Goal: Task Accomplishment & Management: Contribute content

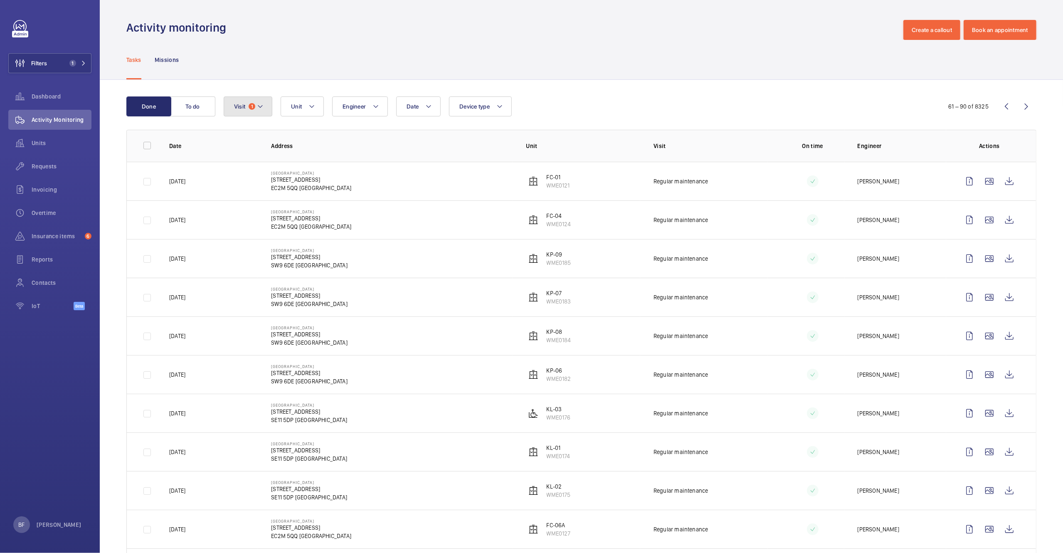
click at [247, 106] on button "Visit 1" at bounding box center [248, 106] width 49 height 20
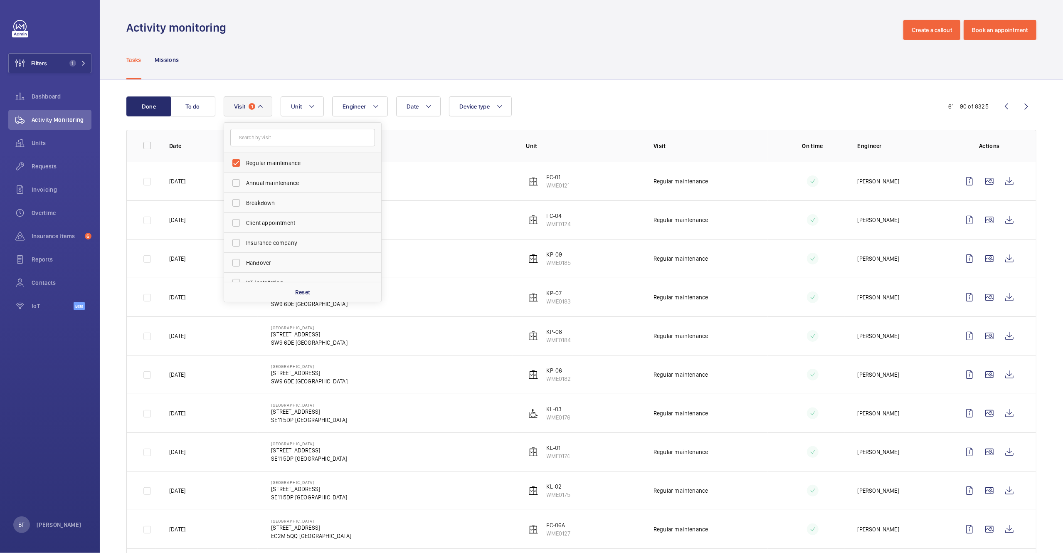
click at [273, 165] on span "Regular maintenance" at bounding box center [303, 163] width 114 height 8
click at [245, 165] on input "Regular maintenance" at bounding box center [236, 163] width 17 height 17
checkbox input "false"
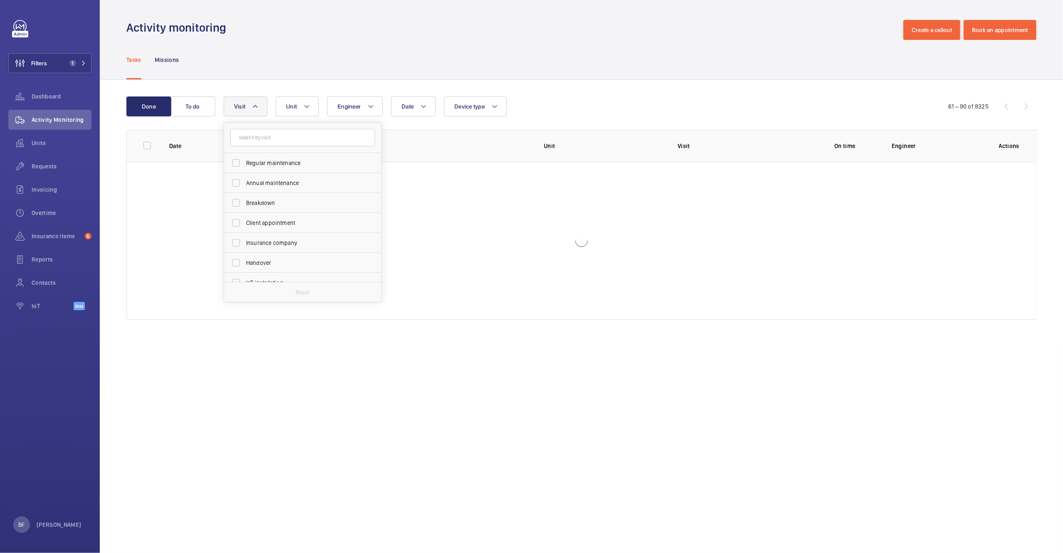
click at [280, 37] on div "Activity monitoring Create a callout Book an appointment" at bounding box center [581, 30] width 910 height 20
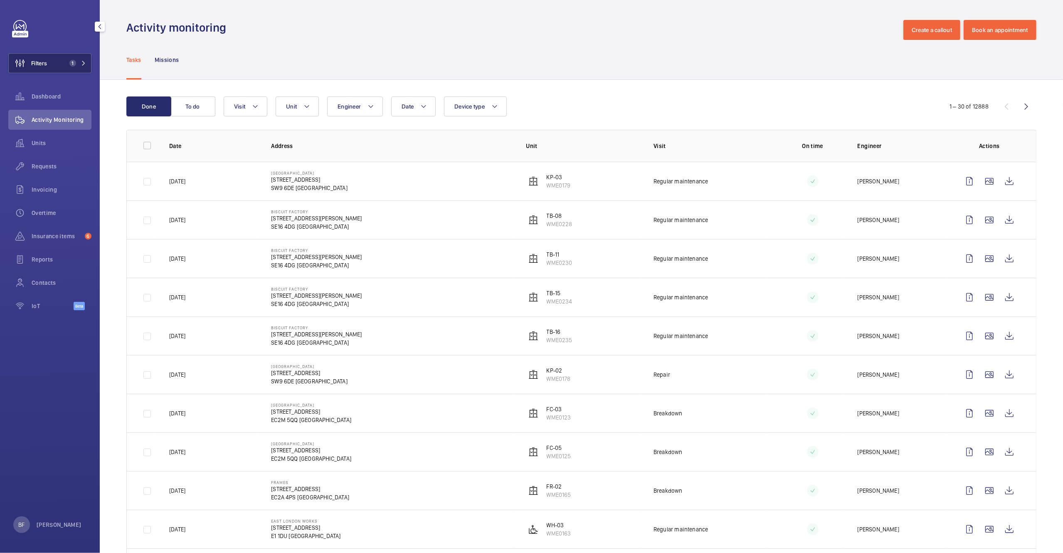
click at [51, 63] on button "Filters 1" at bounding box center [49, 63] width 83 height 20
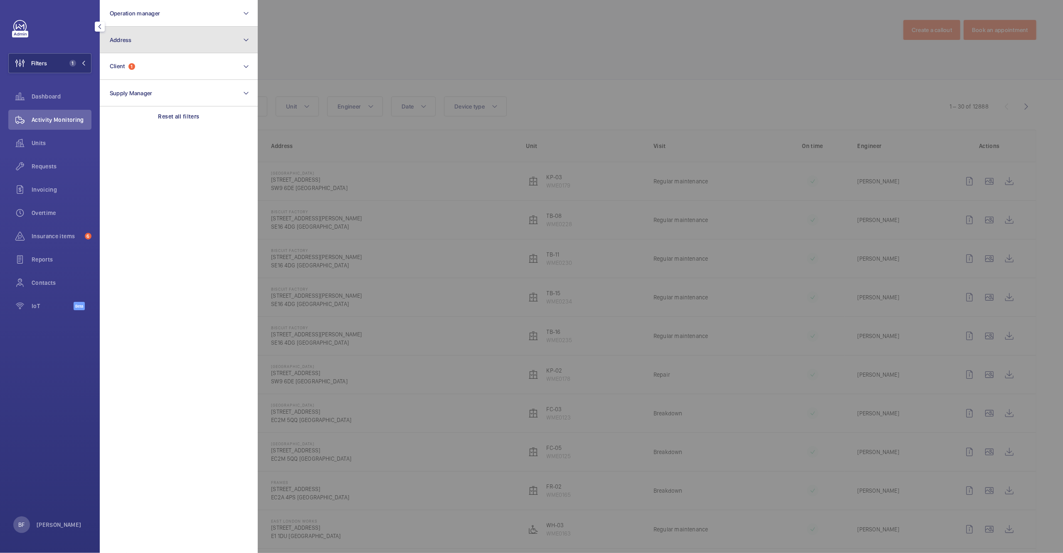
click at [157, 46] on button "Address" at bounding box center [179, 40] width 158 height 27
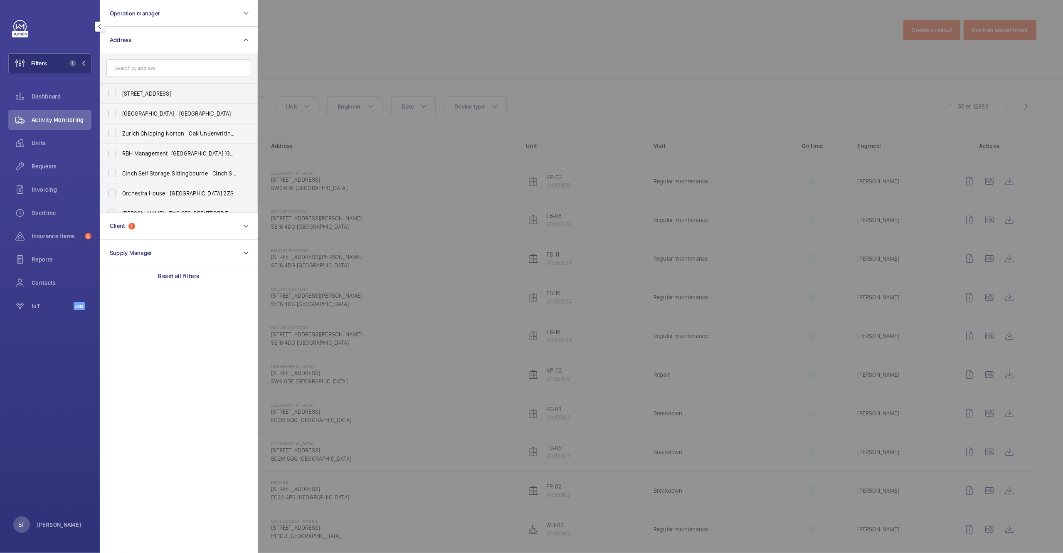
click at [171, 66] on input "text" at bounding box center [178, 67] width 145 height 17
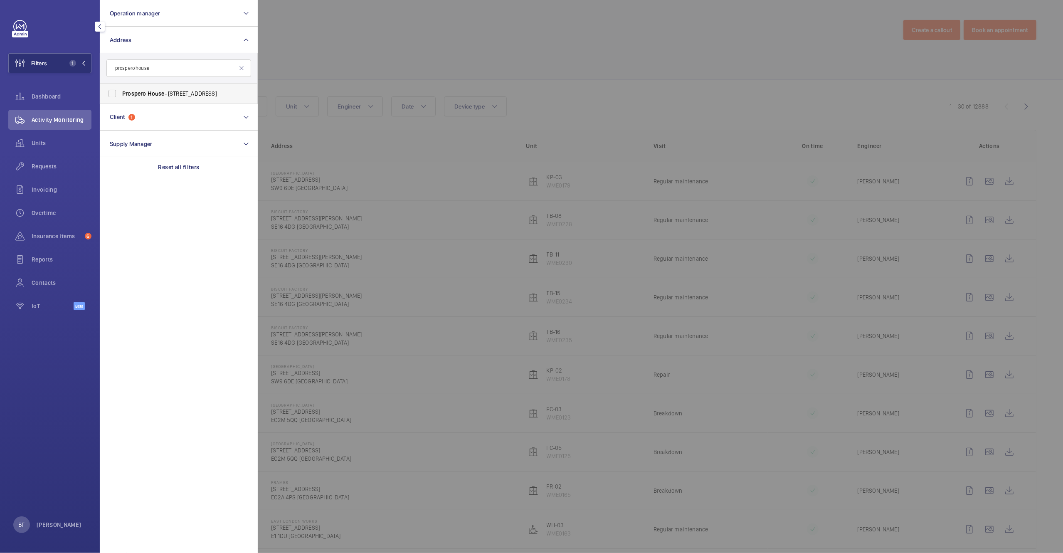
type input "prospero house"
click at [165, 87] on label "Prospero House - 73 London Rd, REDHILL RH1 1LQ" at bounding box center [172, 94] width 145 height 20
click at [121, 87] on input "Prospero House - 73 London Rd, REDHILL RH1 1LQ" at bounding box center [112, 93] width 17 height 17
checkbox input "true"
click at [413, 74] on div at bounding box center [789, 276] width 1063 height 553
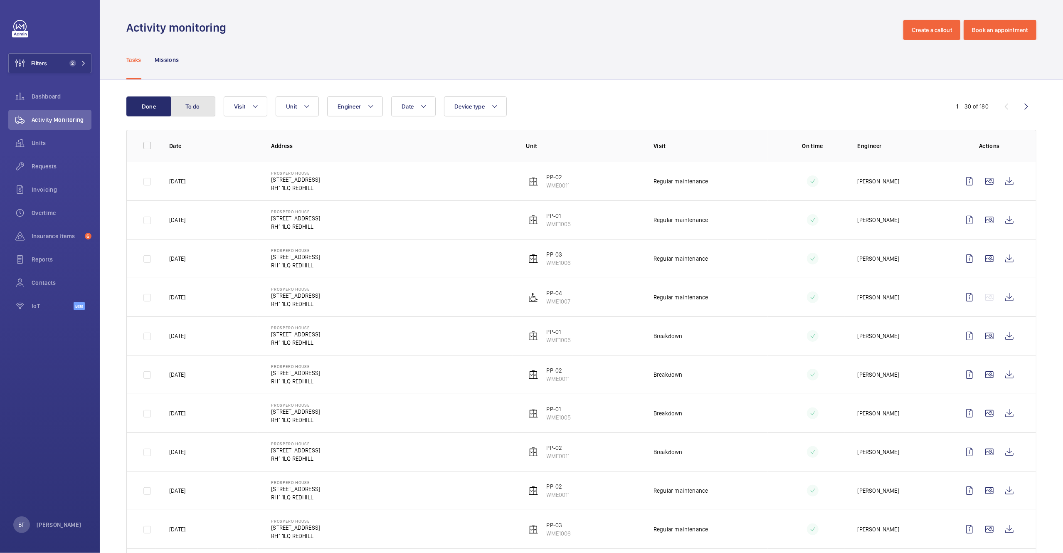
click at [210, 106] on button "To do" at bounding box center [192, 106] width 45 height 20
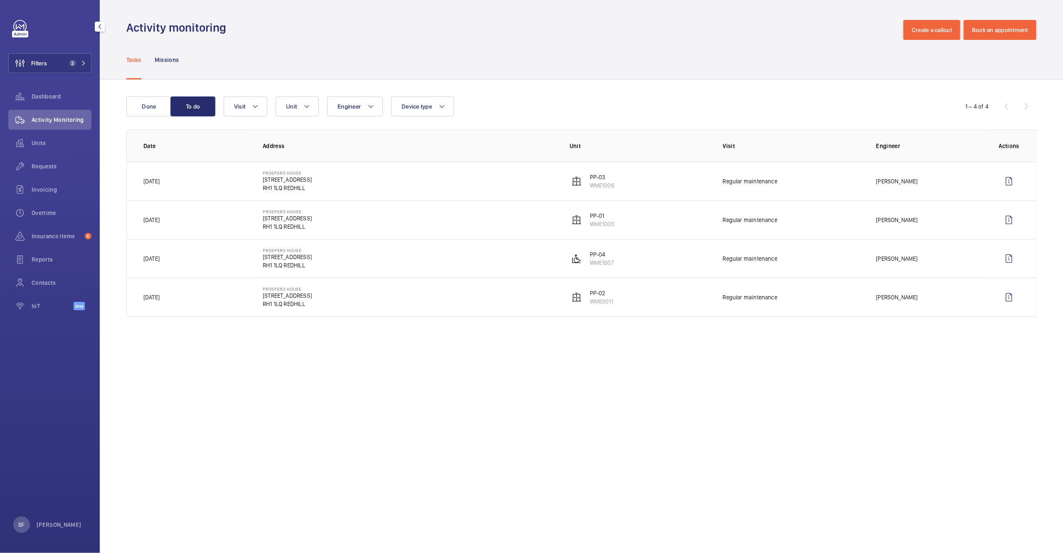
click at [78, 51] on div "Filters 2 Dashboard Activity Monitoring Units Requests Invoicing Overtime Insur…" at bounding box center [49, 169] width 83 height 299
click at [82, 61] on mat-icon at bounding box center [83, 63] width 5 height 5
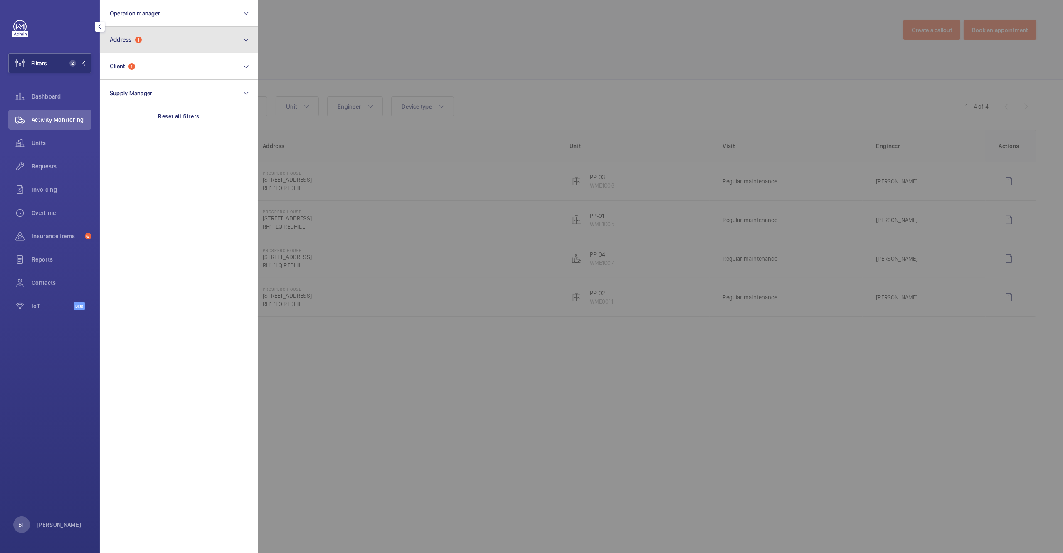
click at [173, 42] on button "Address 1" at bounding box center [179, 40] width 158 height 27
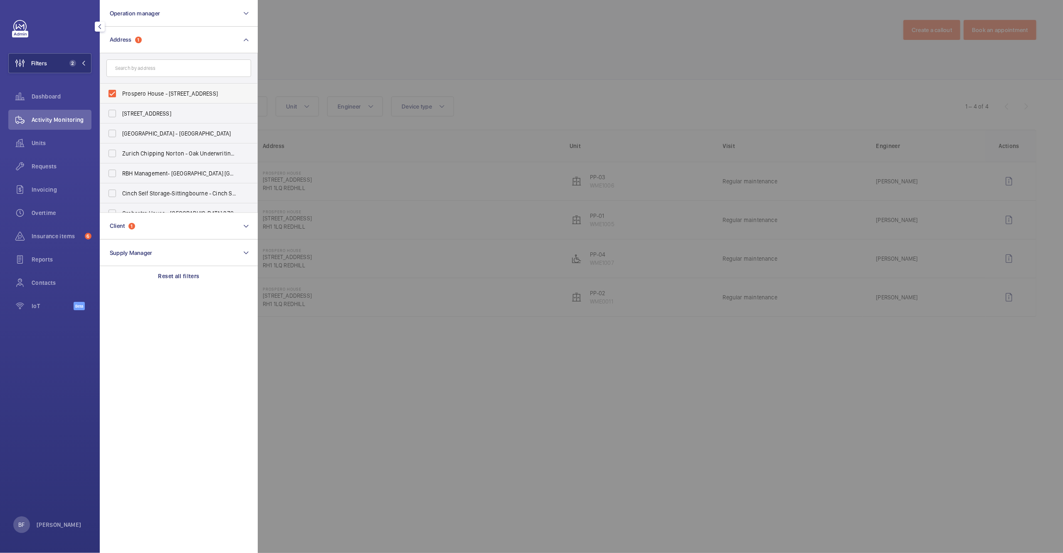
click at [124, 95] on span "Prospero House - 73 London Rd, REDHILL RH1 1LQ" at bounding box center [179, 93] width 114 height 8
click at [121, 95] on input "Prospero House - 73 London Rd, REDHILL RH1 1LQ" at bounding box center [112, 93] width 17 height 17
checkbox input "false"
click at [175, 65] on input "text" at bounding box center [178, 67] width 145 height 17
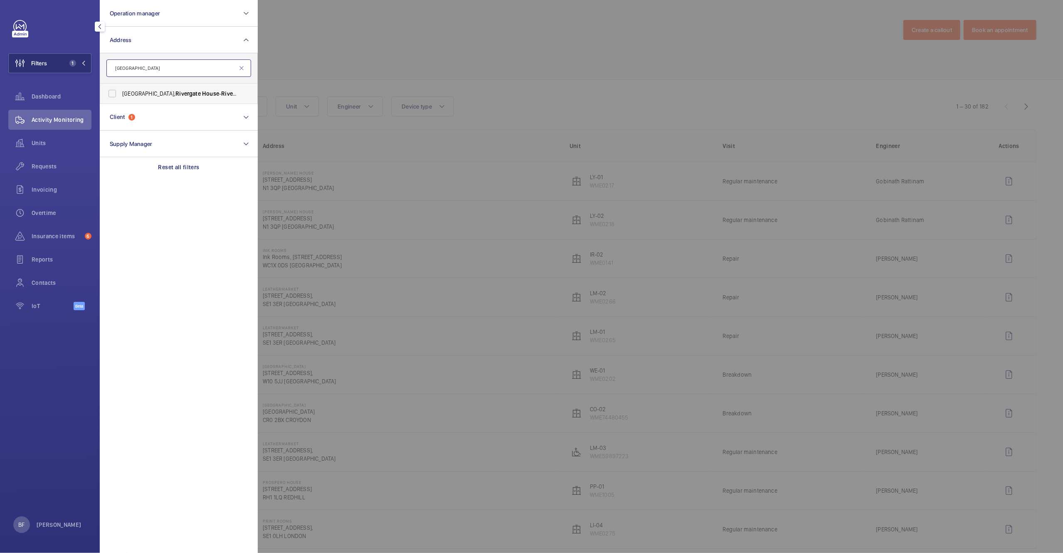
type input "rivergate house"
click at [195, 97] on span "Newbury, Rivergate House - Rivergate House , NEWBURY RG14 2DA" at bounding box center [179, 93] width 114 height 8
click at [121, 97] on input "Newbury, Rivergate House - Rivergate House , NEWBURY RG14 2DA" at bounding box center [112, 93] width 17 height 17
checkbox input "true"
click at [425, 69] on div at bounding box center [789, 276] width 1063 height 553
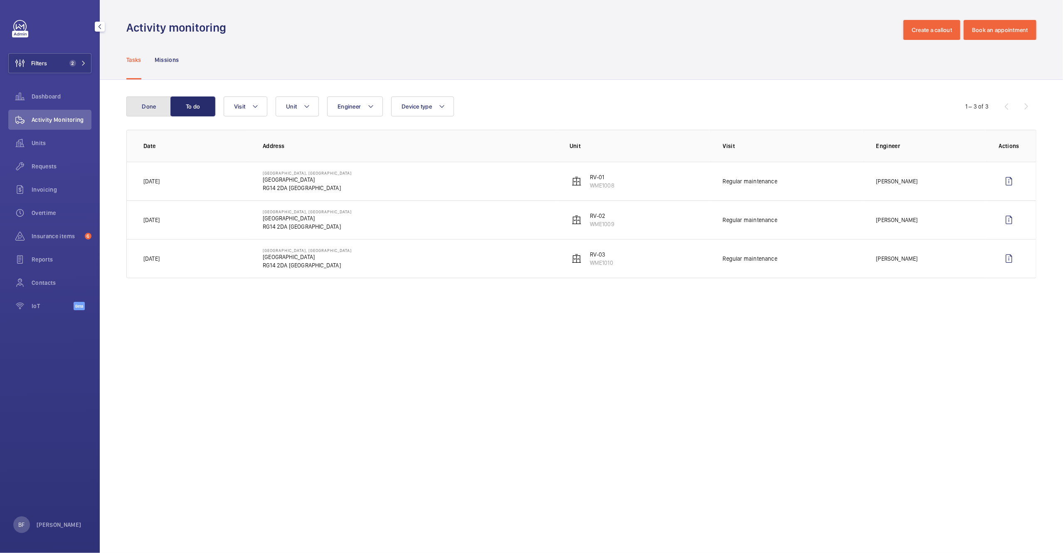
click at [162, 106] on button "Done" at bounding box center [148, 106] width 45 height 20
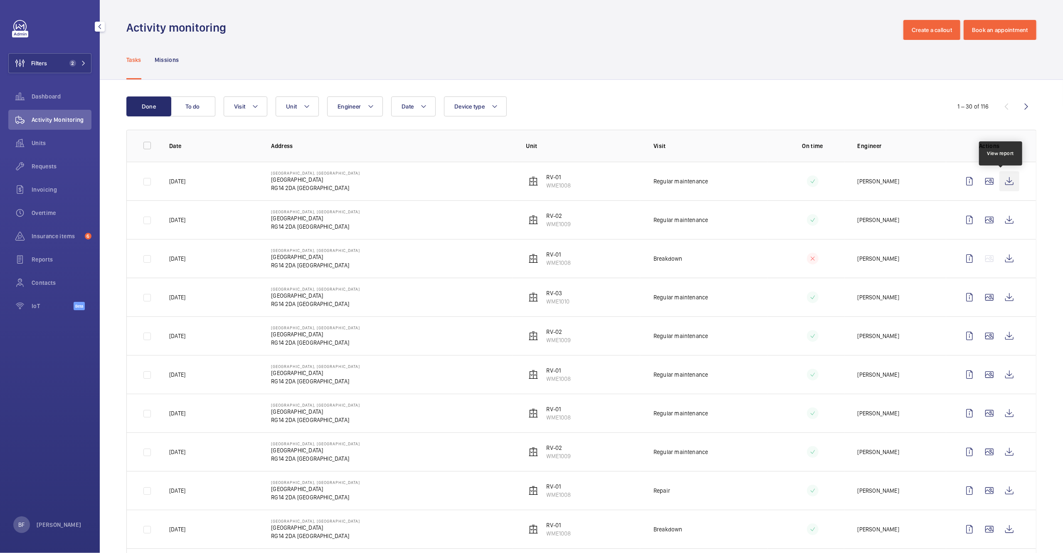
click at [1008, 179] on wm-front-icon-button at bounding box center [1010, 181] width 20 height 20
click at [1002, 339] on wm-front-icon-button at bounding box center [1010, 336] width 20 height 20
click at [199, 103] on button "To do" at bounding box center [192, 106] width 45 height 20
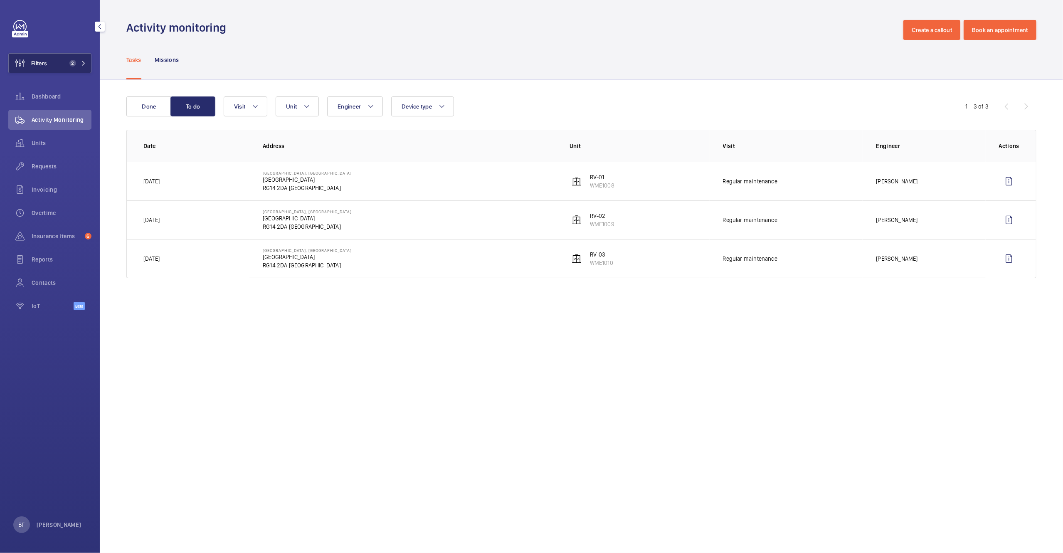
click at [63, 67] on button "Filters 2" at bounding box center [49, 63] width 83 height 20
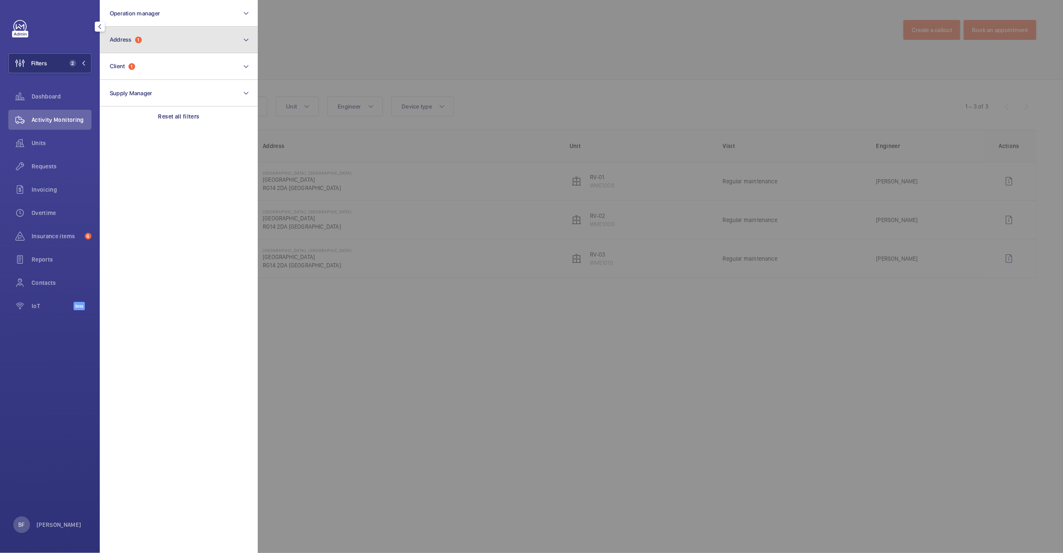
click at [156, 43] on button "Address 1" at bounding box center [179, 40] width 158 height 27
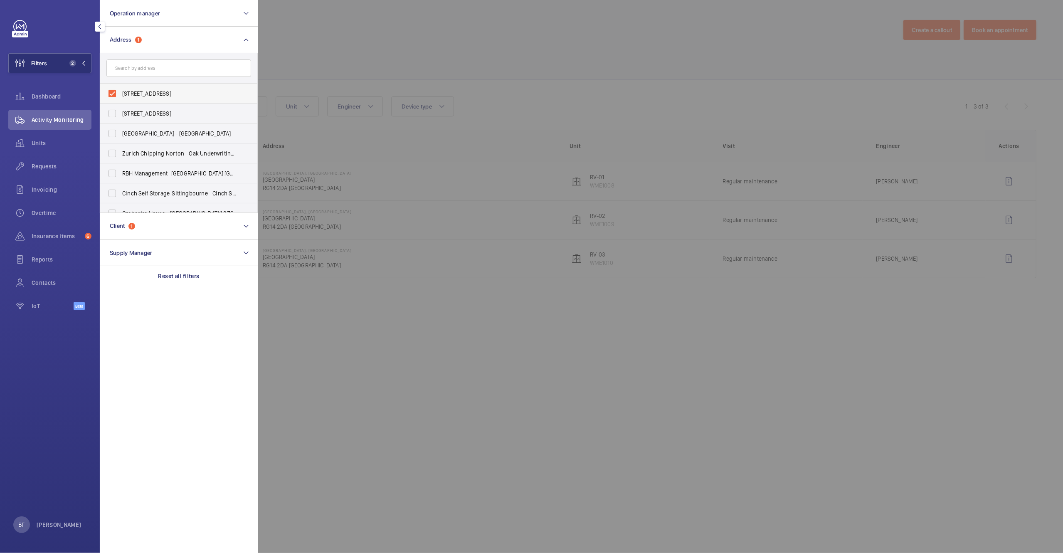
click at [163, 94] on span "Newbury, Rivergate House - Rivergate House, NEWBURY RG14 2DA" at bounding box center [179, 93] width 114 height 8
click at [121, 94] on input "Newbury, Rivergate House - Rivergate House, NEWBURY RG14 2DA" at bounding box center [112, 93] width 17 height 17
checkbox input "false"
click at [343, 59] on div at bounding box center [789, 276] width 1063 height 553
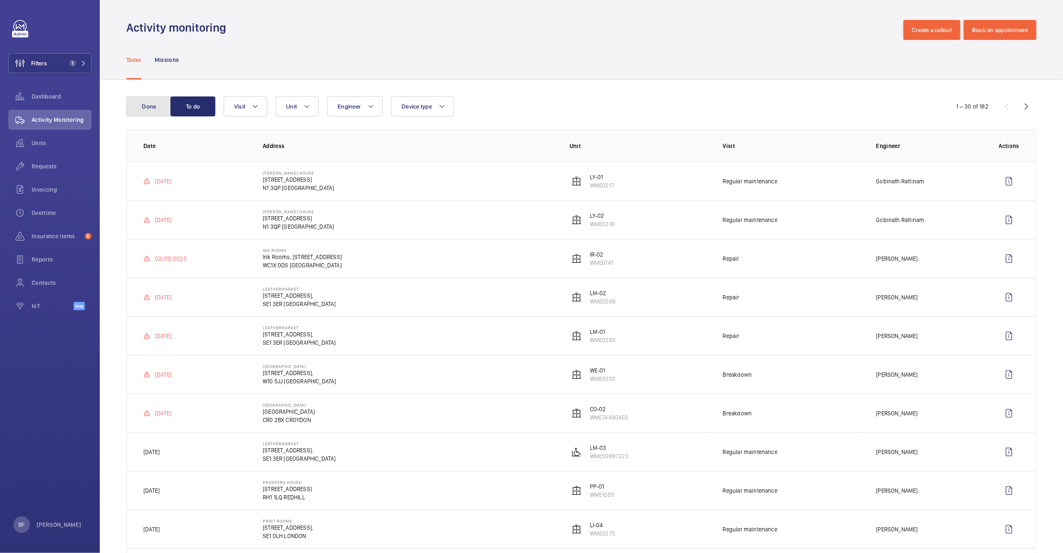
click at [153, 109] on button "Done" at bounding box center [148, 106] width 45 height 20
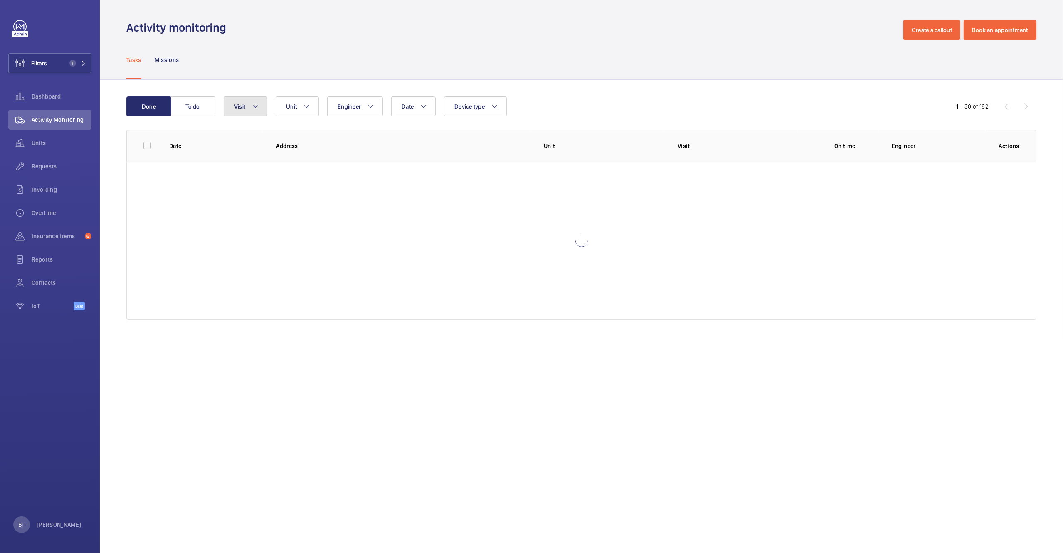
click at [253, 110] on mat-icon at bounding box center [255, 106] width 7 height 10
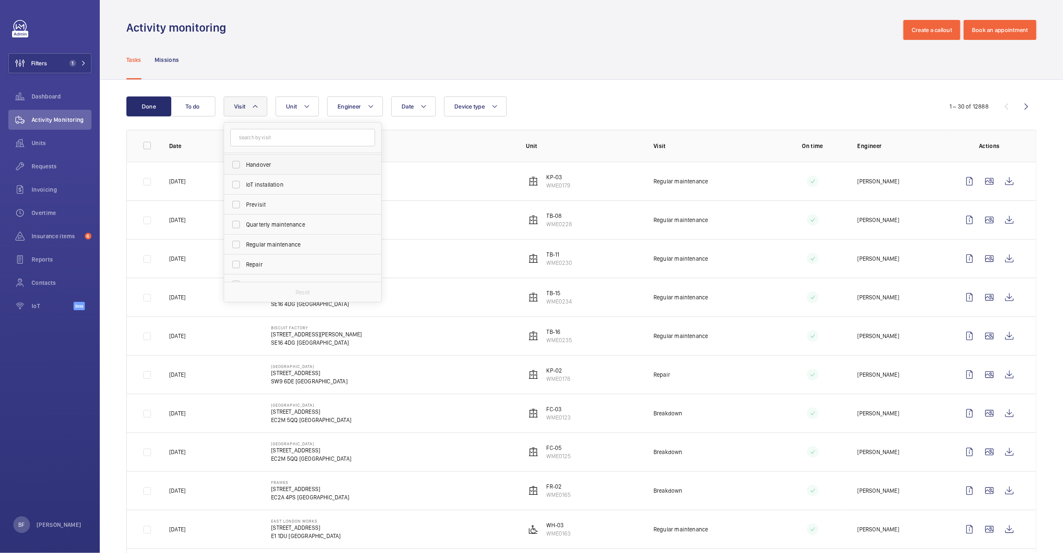
scroll to position [80, 0]
click at [290, 244] on span "Regular maintenance" at bounding box center [303, 242] width 114 height 8
click at [245, 244] on input "Regular maintenance" at bounding box center [236, 242] width 17 height 17
checkbox input "true"
click at [400, 16] on wm-front-admin-header "Activity monitoring Create a callout Book an appointment" at bounding box center [581, 20] width 963 height 40
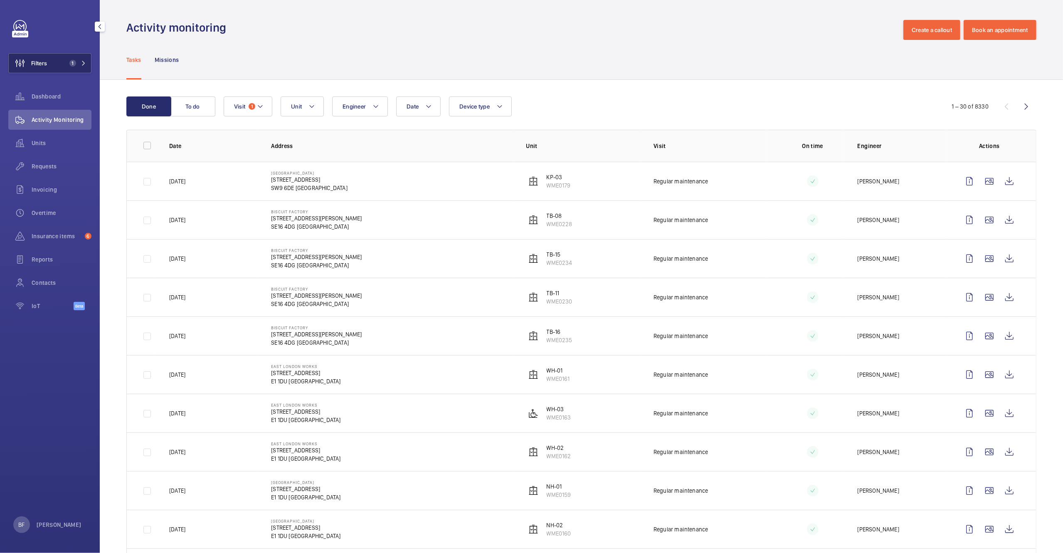
click at [63, 66] on button "Filters 1" at bounding box center [49, 63] width 83 height 20
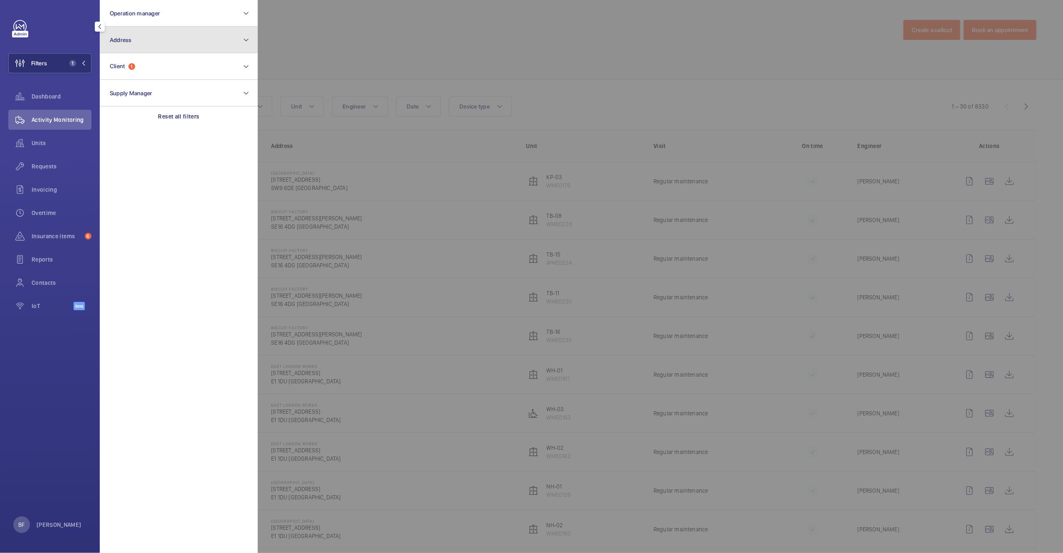
click at [166, 43] on button "Address" at bounding box center [179, 40] width 158 height 27
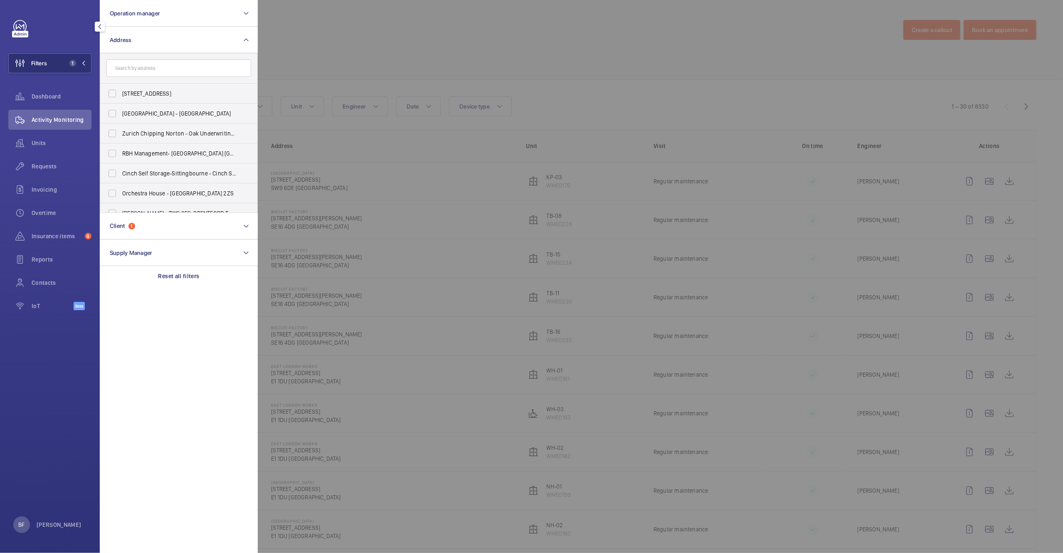
click at [168, 72] on input "text" at bounding box center [178, 67] width 145 height 17
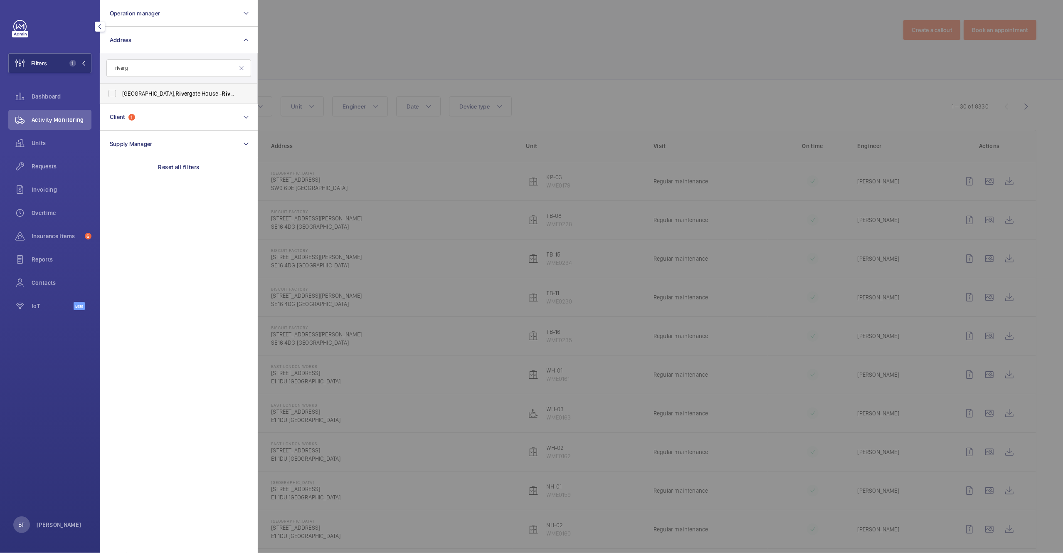
type input "riverg"
click at [156, 100] on label "Newbury, Riverg ate House - Riverg ate House, NEWBURY RG14 2DA" at bounding box center [172, 94] width 145 height 20
click at [121, 100] on input "Newbury, Riverg ate House - Riverg ate House, NEWBURY RG14 2DA" at bounding box center [112, 93] width 17 height 17
checkbox input "true"
click at [390, 74] on div at bounding box center [789, 276] width 1063 height 553
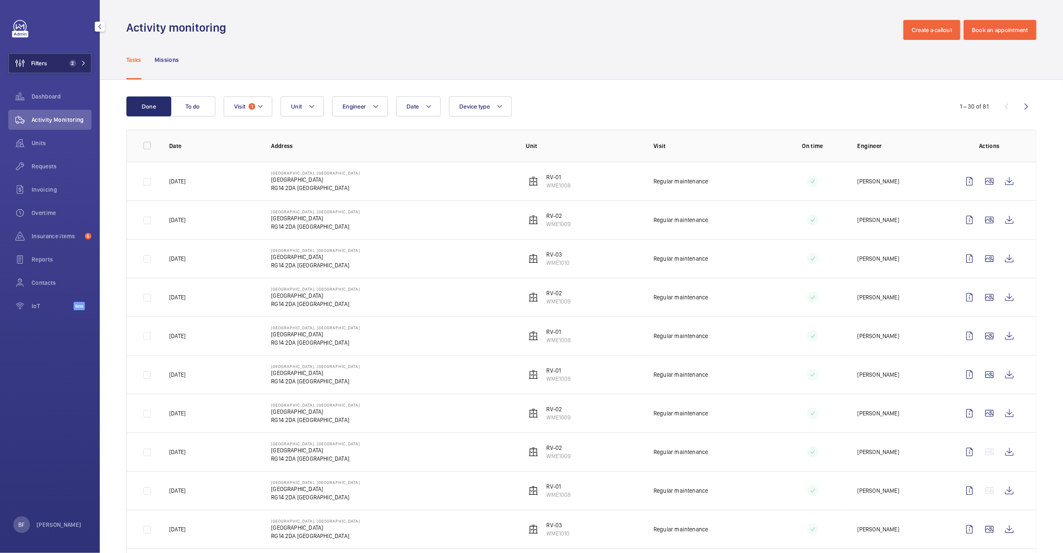
click at [84, 68] on button "Filters 2" at bounding box center [49, 63] width 83 height 20
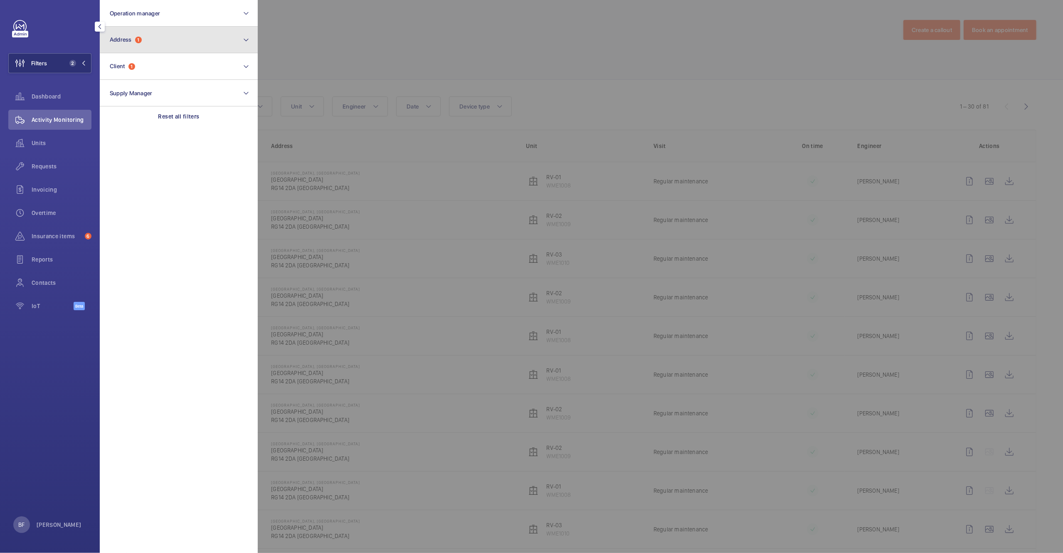
click at [169, 47] on button "Address 1" at bounding box center [179, 40] width 158 height 27
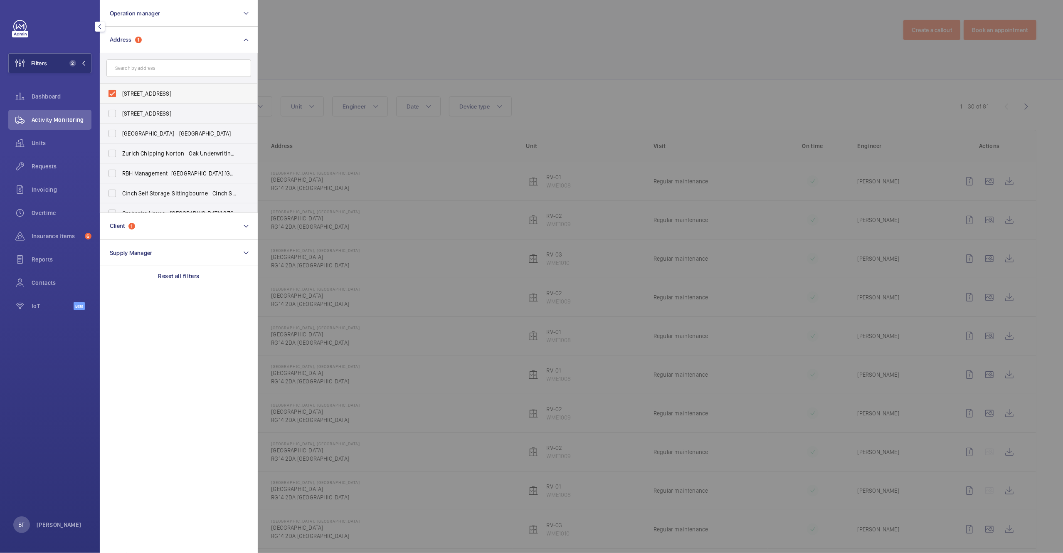
click at [150, 97] on span "Newbury, Rivergate House - Rivergate House, NEWBURY RG14 2DA" at bounding box center [179, 93] width 114 height 8
click at [121, 97] on input "Newbury, Rivergate House - Rivergate House, NEWBURY RG14 2DA" at bounding box center [112, 93] width 17 height 17
checkbox input "false"
click at [161, 66] on input "text" at bounding box center [178, 67] width 145 height 17
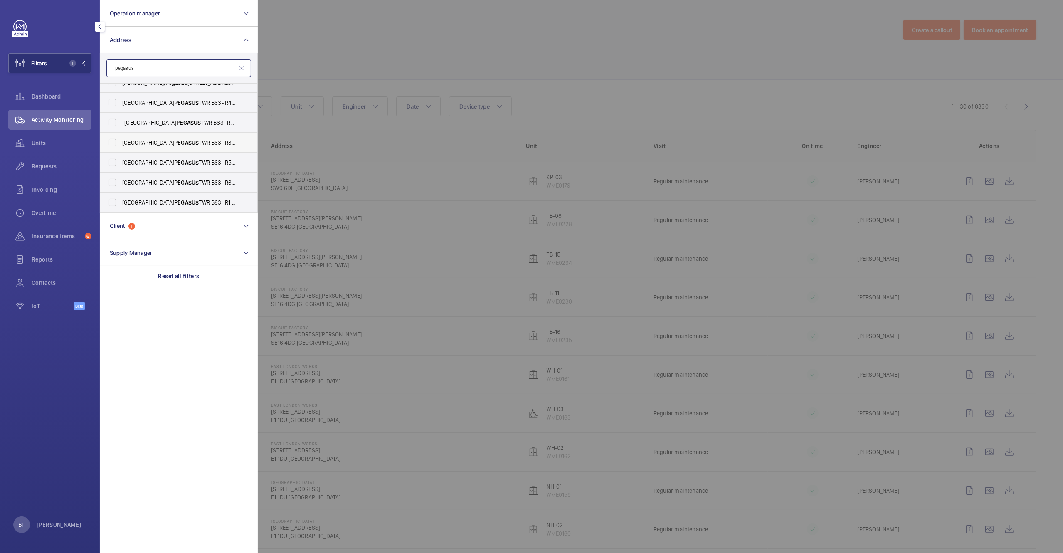
scroll to position [50, 0]
type input "p"
type input "place"
click at [336, 80] on div at bounding box center [789, 276] width 1063 height 553
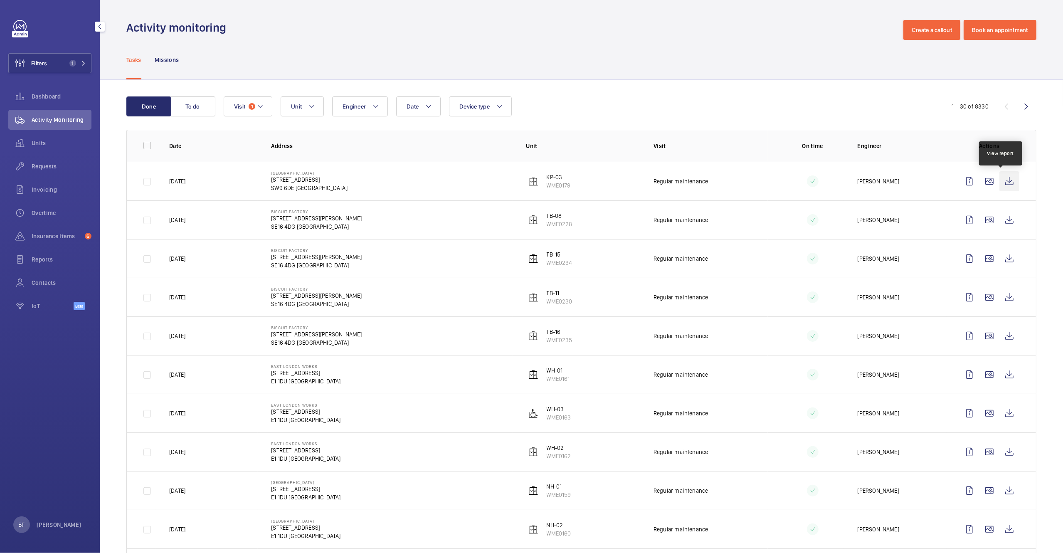
click at [1000, 182] on wm-front-icon-button at bounding box center [1010, 181] width 20 height 20
click at [54, 66] on button "Filters 1" at bounding box center [49, 63] width 83 height 20
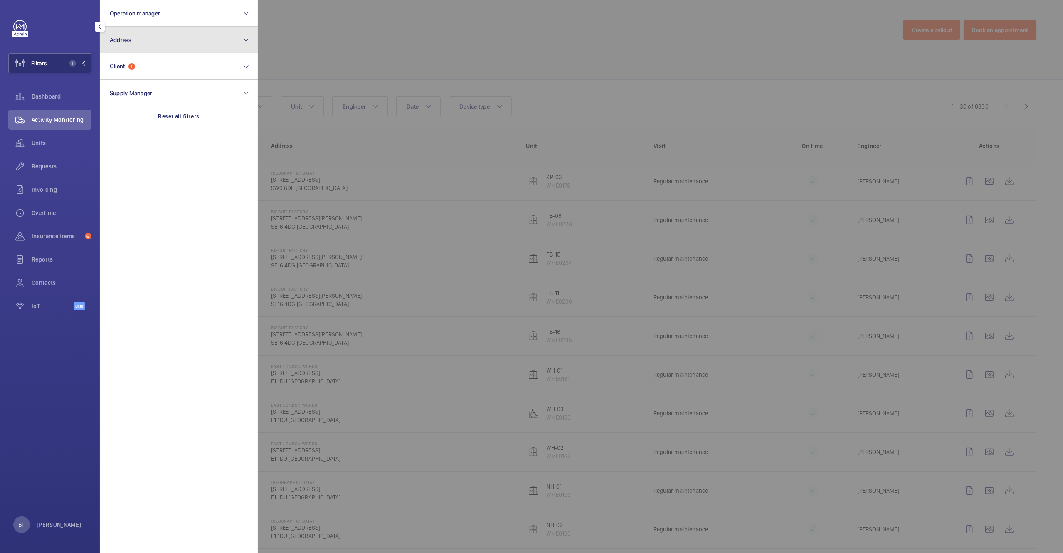
click at [173, 44] on button "Address" at bounding box center [179, 40] width 158 height 27
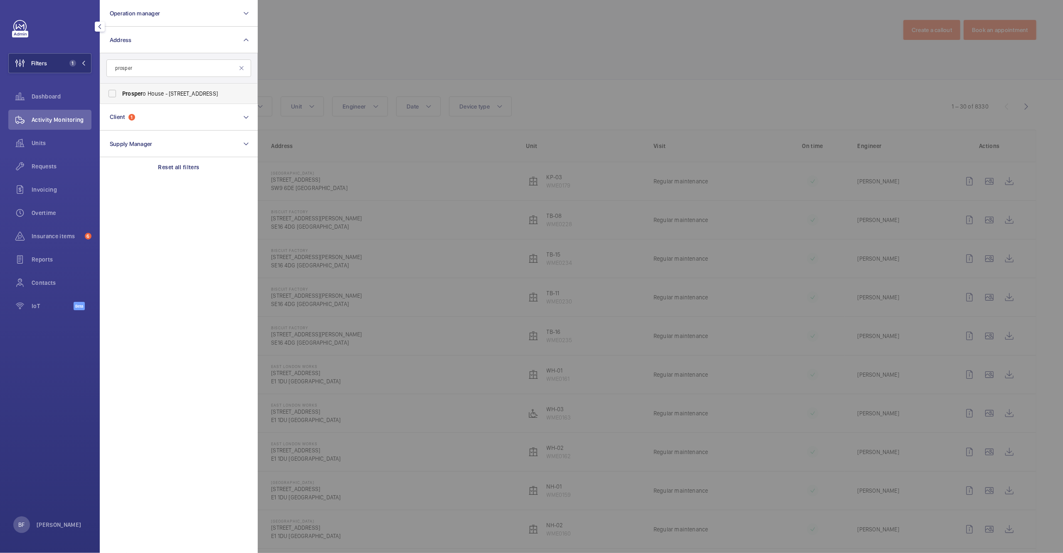
type input "prosper"
click at [164, 92] on span "Prosper o House - 73 London Rd, REDHILL RH1 1LQ" at bounding box center [179, 93] width 114 height 8
click at [121, 92] on input "Prosper o House - 73 London Rd, REDHILL RH1 1LQ" at bounding box center [112, 93] width 17 height 17
checkbox input "true"
click at [387, 72] on div at bounding box center [789, 276] width 1063 height 553
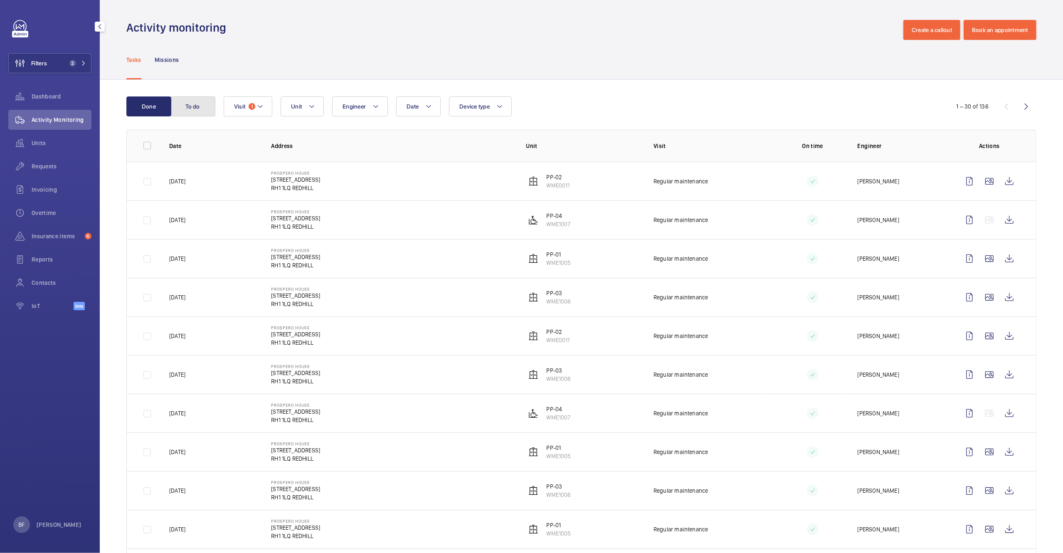
click at [195, 114] on button "To do" at bounding box center [192, 106] width 45 height 20
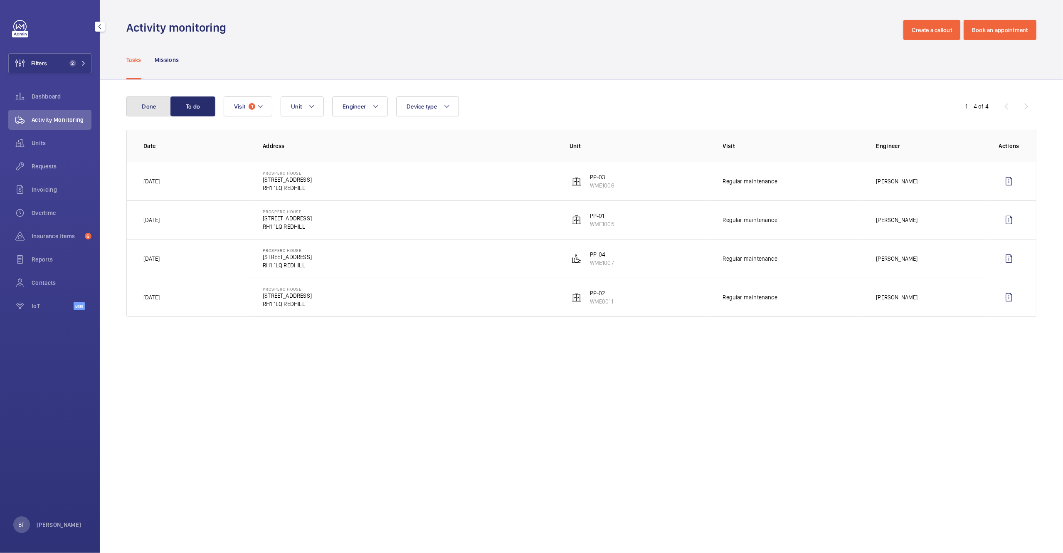
click at [153, 111] on button "Done" at bounding box center [148, 106] width 45 height 20
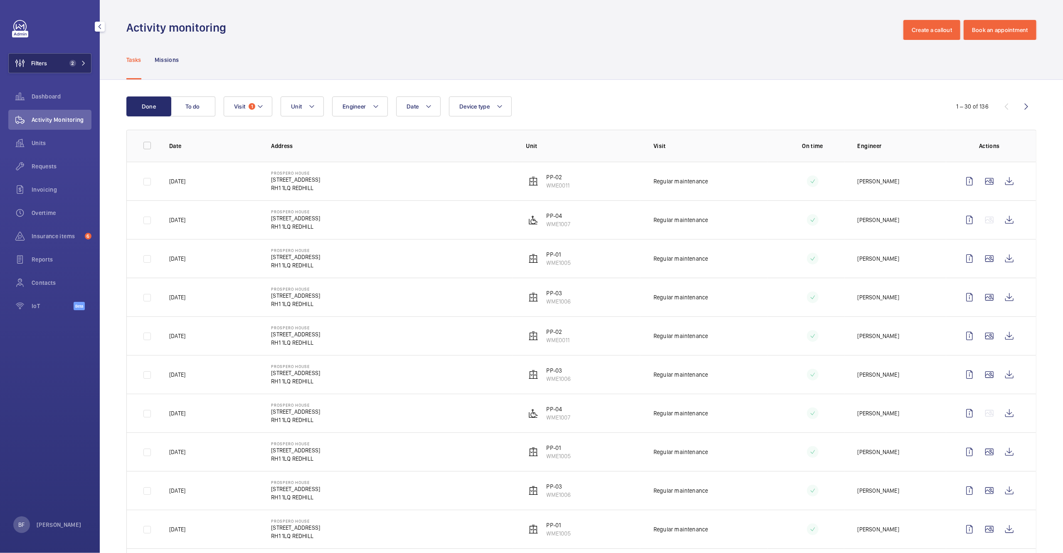
click at [59, 67] on button "Filters 2" at bounding box center [49, 63] width 83 height 20
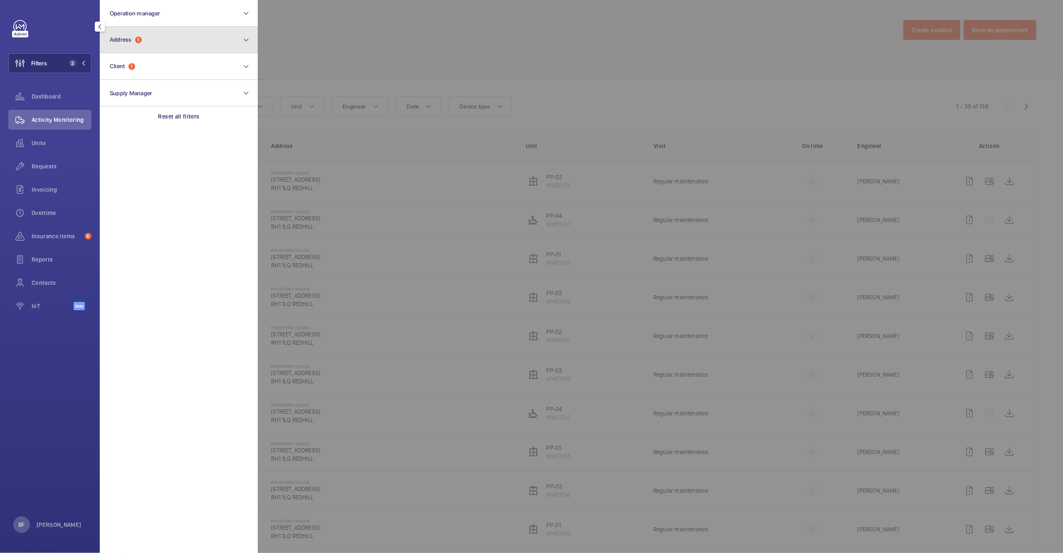
click at [165, 38] on button "Address 1" at bounding box center [179, 40] width 158 height 27
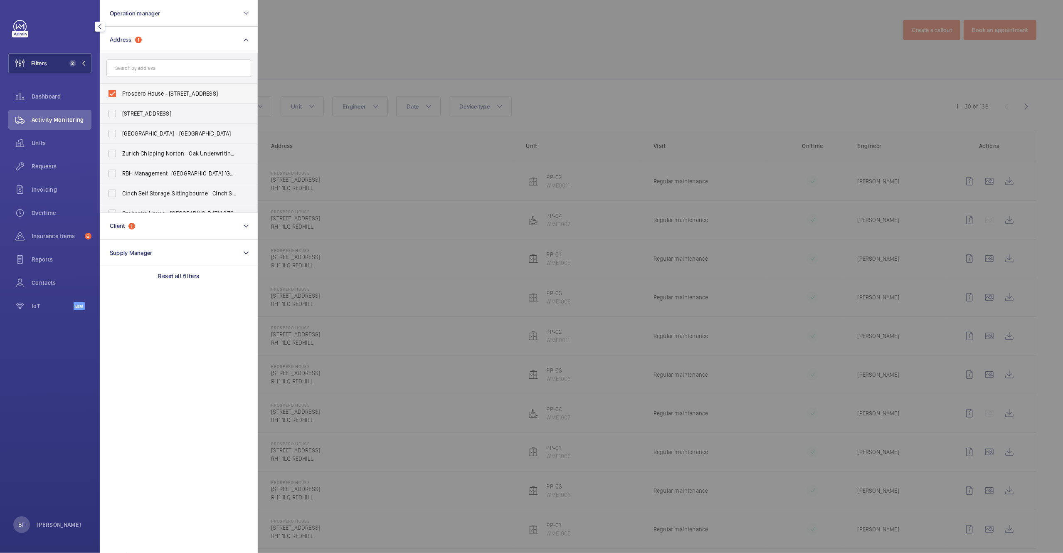
click at [145, 91] on span "Prospero House - 73 London Rd, REDHILL RH1 1LQ" at bounding box center [179, 93] width 114 height 8
click at [121, 91] on input "Prospero House - 73 London Rd, REDHILL RH1 1LQ" at bounding box center [112, 93] width 17 height 17
checkbox input "false"
click at [152, 67] on input "text" at bounding box center [178, 67] width 145 height 17
type input "mille"
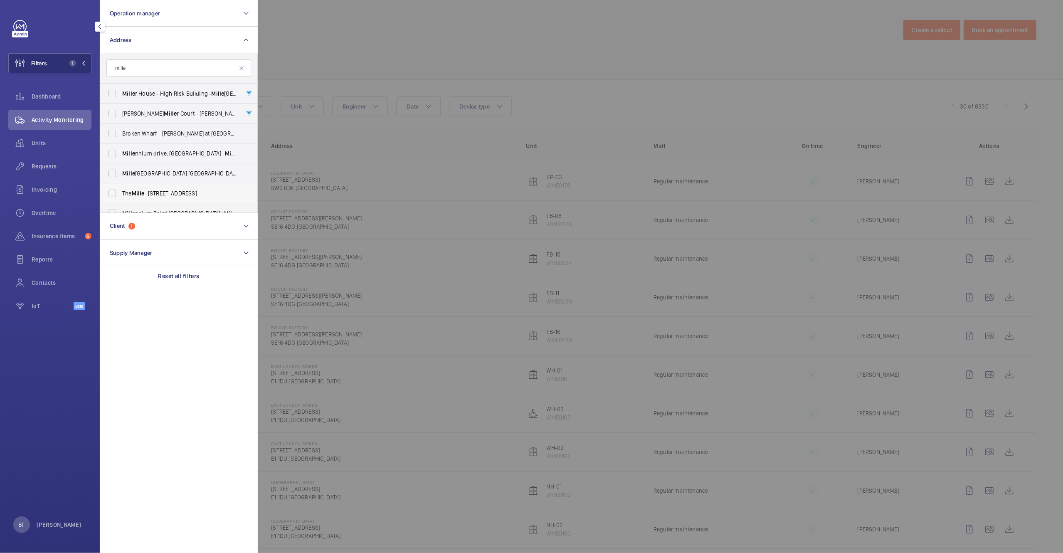
click at [165, 199] on label "The Mille - 1000 Great West Rd, BRENTFORD TW8 9DW" at bounding box center [172, 193] width 145 height 20
click at [121, 199] on input "The Mille - 1000 Great West Rd, BRENTFORD TW8 9DW" at bounding box center [112, 193] width 17 height 17
checkbox input "true"
click at [496, 31] on div at bounding box center [789, 276] width 1063 height 553
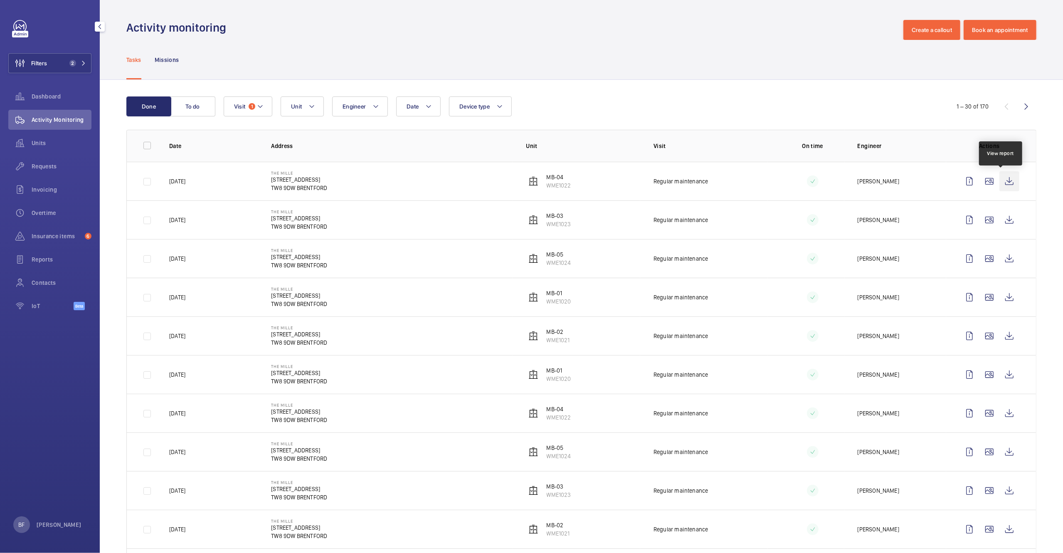
click at [1000, 178] on wm-front-icon-button at bounding box center [1010, 181] width 20 height 20
click at [1000, 220] on wm-front-icon-button at bounding box center [1010, 220] width 20 height 20
click at [69, 64] on span "2" at bounding box center [72, 63] width 7 height 7
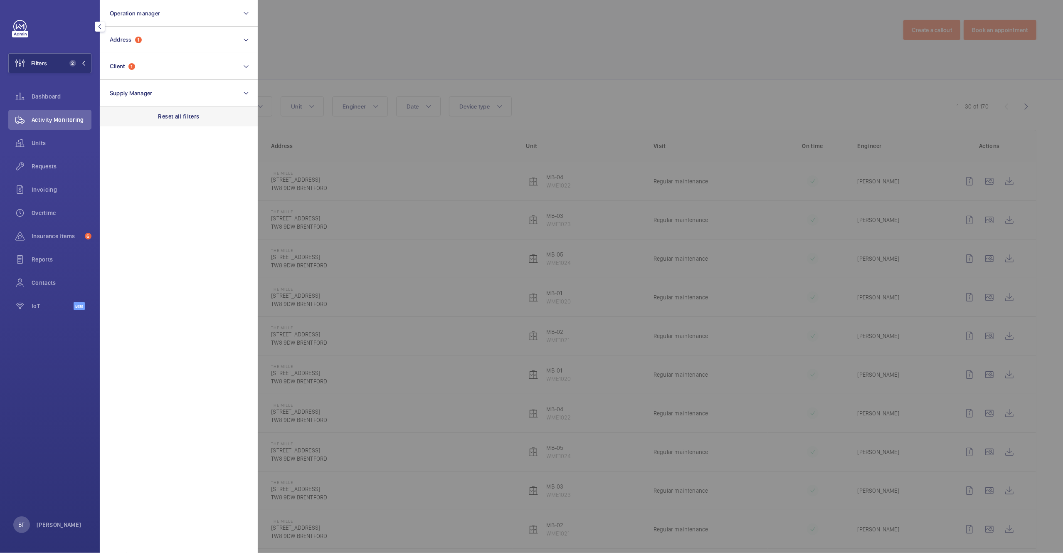
click at [174, 113] on p "Reset all filters" at bounding box center [178, 116] width 41 height 8
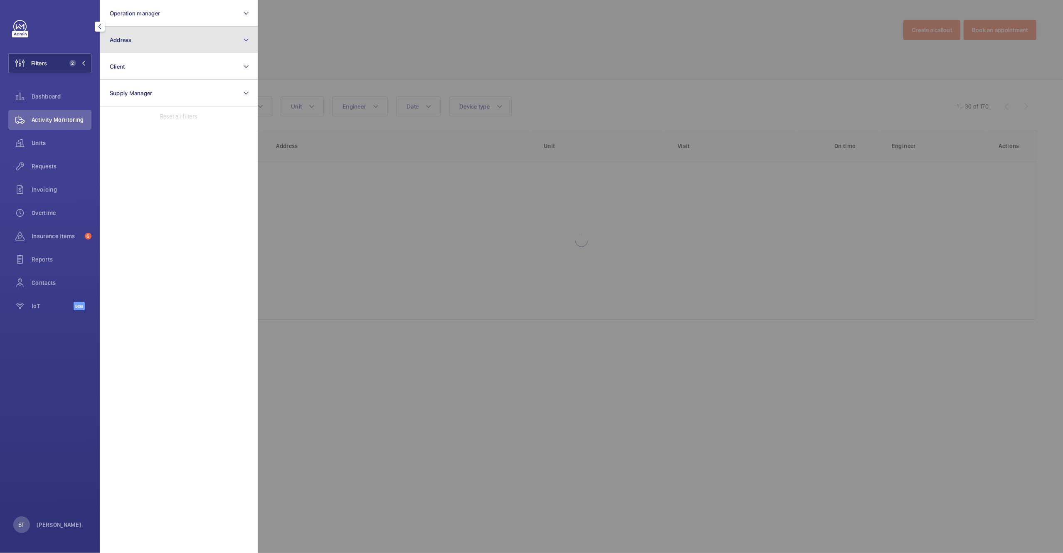
click at [183, 42] on button "Address" at bounding box center [179, 40] width 158 height 27
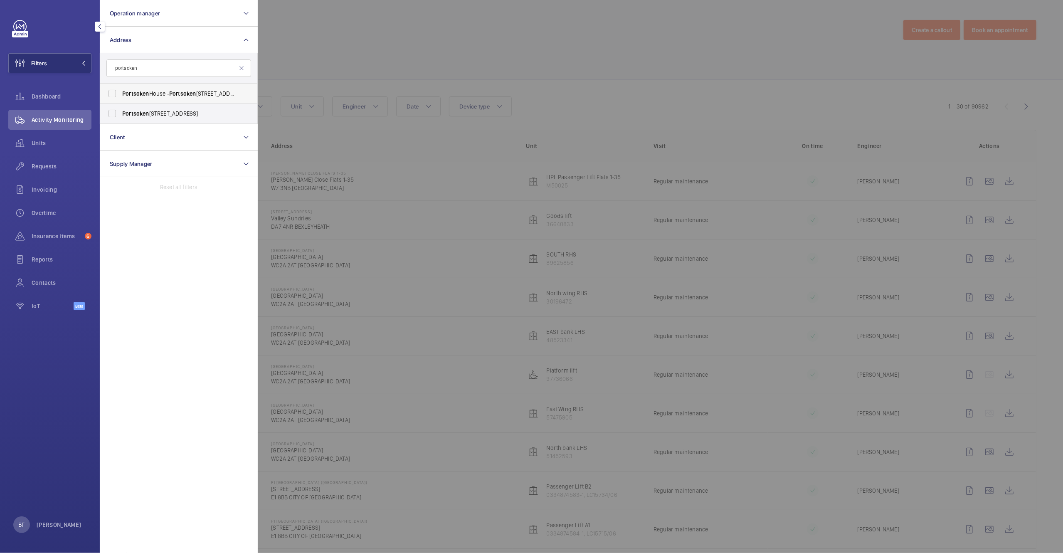
type input "portsoken"
drag, startPoint x: 199, startPoint y: 89, endPoint x: 200, endPoint y: 93, distance: 4.9
click at [199, 89] on label "Portsoken House - Portsoken House, LONDON EC3N 1LJ" at bounding box center [172, 94] width 145 height 20
click at [121, 89] on input "Portsoken House - Portsoken House, LONDON EC3N 1LJ" at bounding box center [112, 93] width 17 height 17
checkbox input "true"
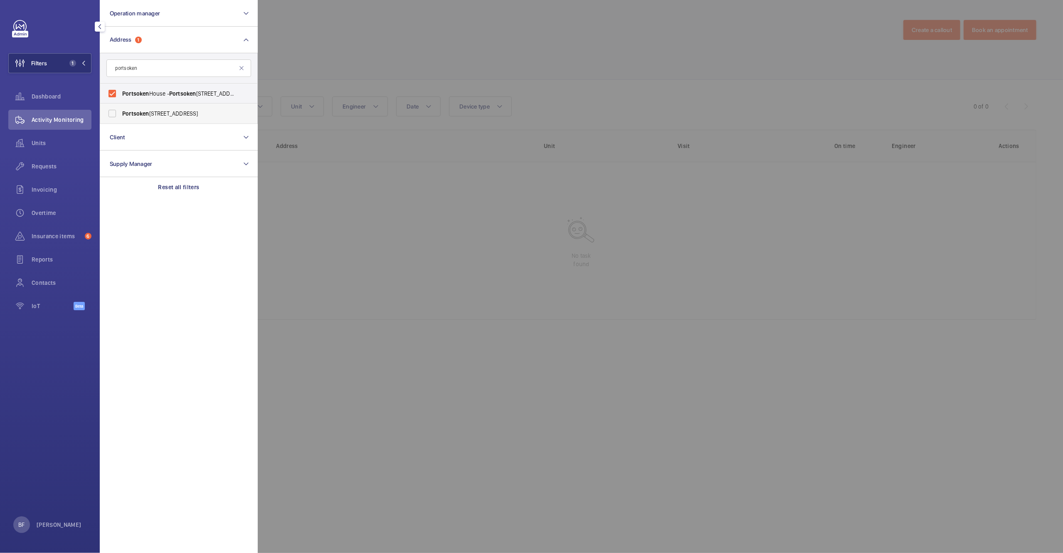
click at [199, 111] on span "[STREET_ADDRESS]" at bounding box center [179, 113] width 114 height 8
click at [121, 111] on input "[STREET_ADDRESS]" at bounding box center [112, 113] width 17 height 17
checkbox input "true"
click at [386, 55] on div at bounding box center [789, 276] width 1063 height 553
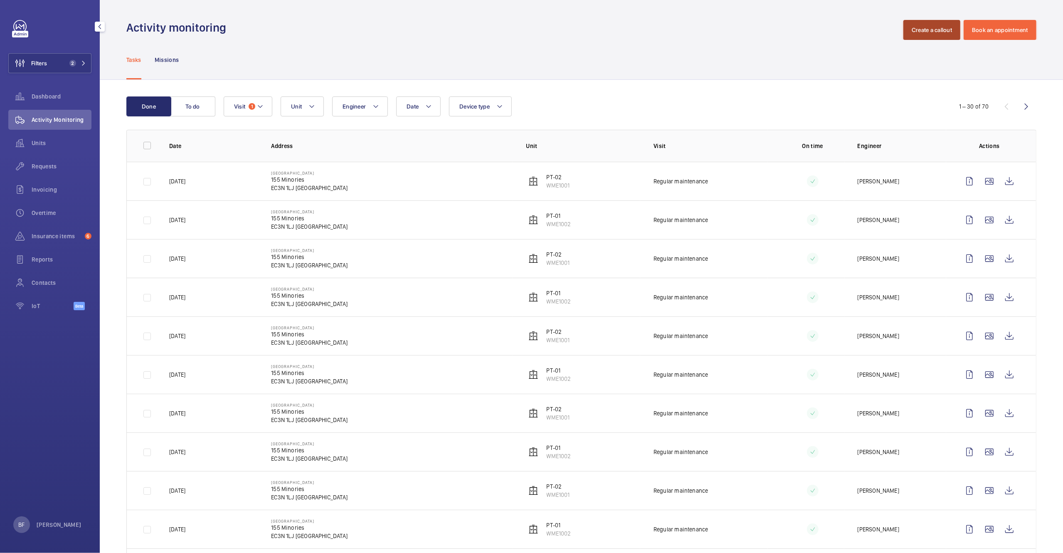
click at [925, 30] on button "Create a callout" at bounding box center [932, 30] width 57 height 20
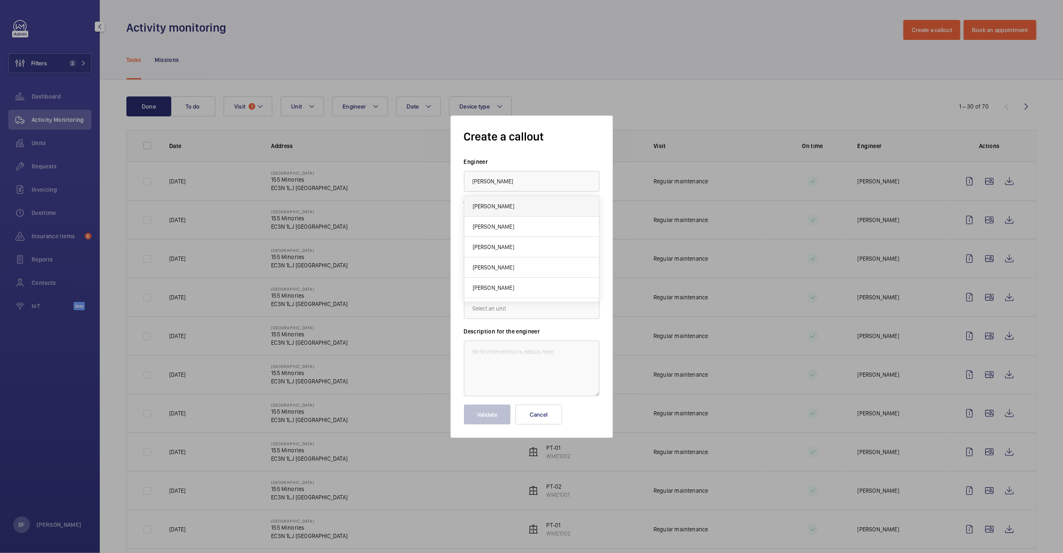
click at [568, 201] on mat-option "[PERSON_NAME]" at bounding box center [531, 206] width 135 height 20
type input "[PERSON_NAME]"
click at [534, 256] on input "text" at bounding box center [532, 266] width 136 height 21
click at [479, 298] on mat-option "155 Minories, EC3N 1LJ LONDON" at bounding box center [531, 291] width 135 height 20
type input "155 Minories, EC3N 1LJ LONDON"
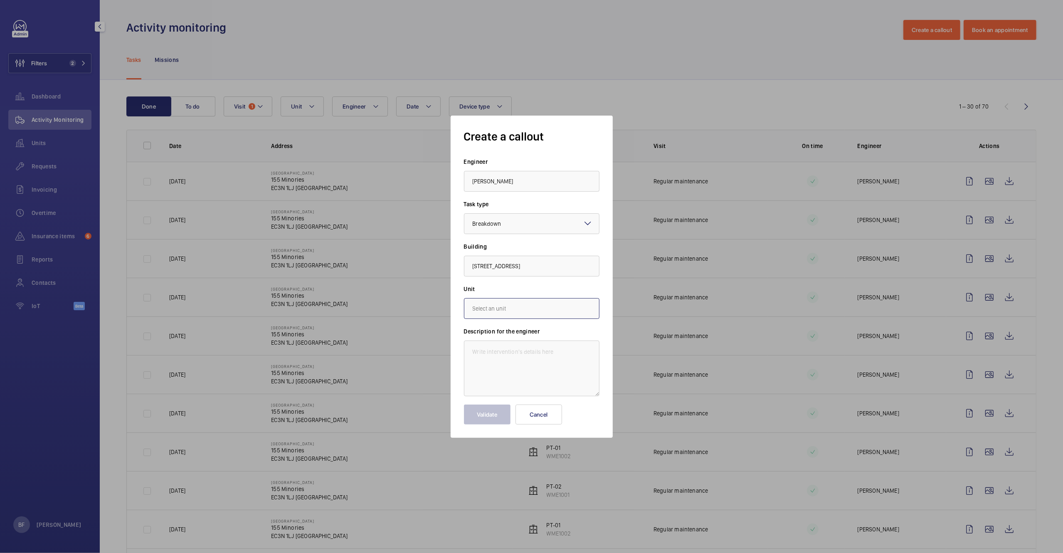
click at [492, 312] on input "text" at bounding box center [532, 308] width 136 height 21
click at [489, 355] on span "WME1002 - PT-01" at bounding box center [495, 354] width 44 height 8
type input "WME1002 - PT-01"
click at [489, 355] on textarea at bounding box center [532, 369] width 136 height 56
click at [519, 358] on textarea at bounding box center [532, 369] width 136 height 56
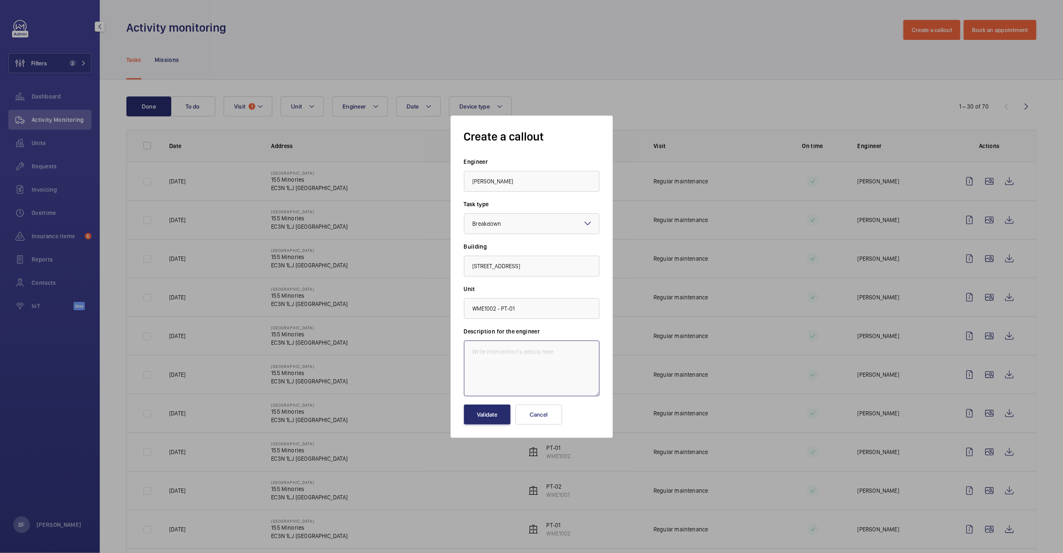
paste textarea "main lift autodialler not working properly. Line is not clear at all and volume…"
click at [466, 351] on textarea "main lift autodialler not working properly. Line is not clear at all and volume…" at bounding box center [532, 369] width 136 height 56
paste textarea "Job #357721"
type textarea "Job #357721 - main lift autodialler not working properly. Line is not clear at …"
click at [493, 412] on button "Validate" at bounding box center [487, 415] width 47 height 20
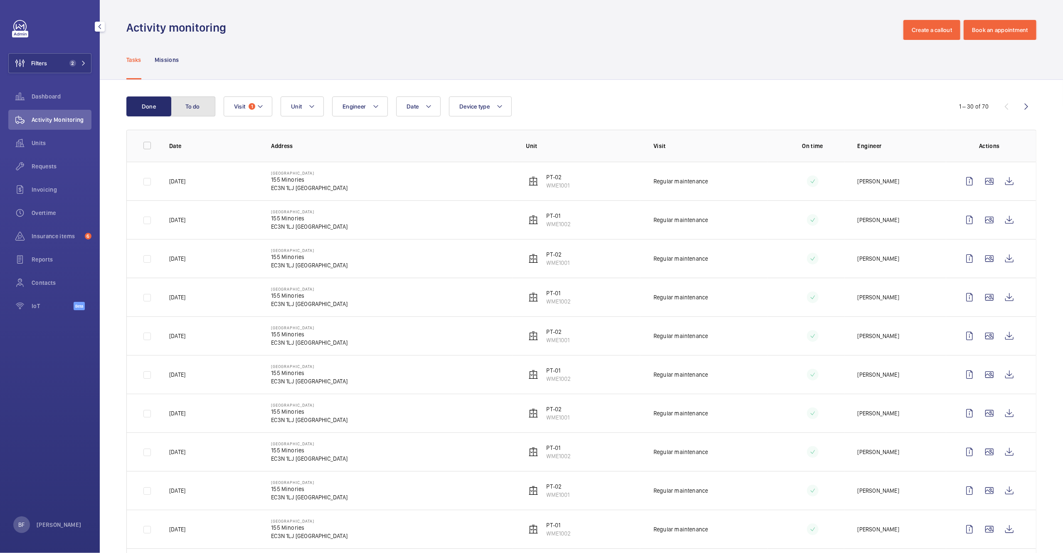
click at [198, 115] on button "To do" at bounding box center [192, 106] width 45 height 20
click at [197, 111] on button "To do" at bounding box center [192, 106] width 45 height 20
click at [197, 105] on button "To do" at bounding box center [192, 106] width 45 height 20
click at [195, 107] on button "To do" at bounding box center [192, 106] width 45 height 20
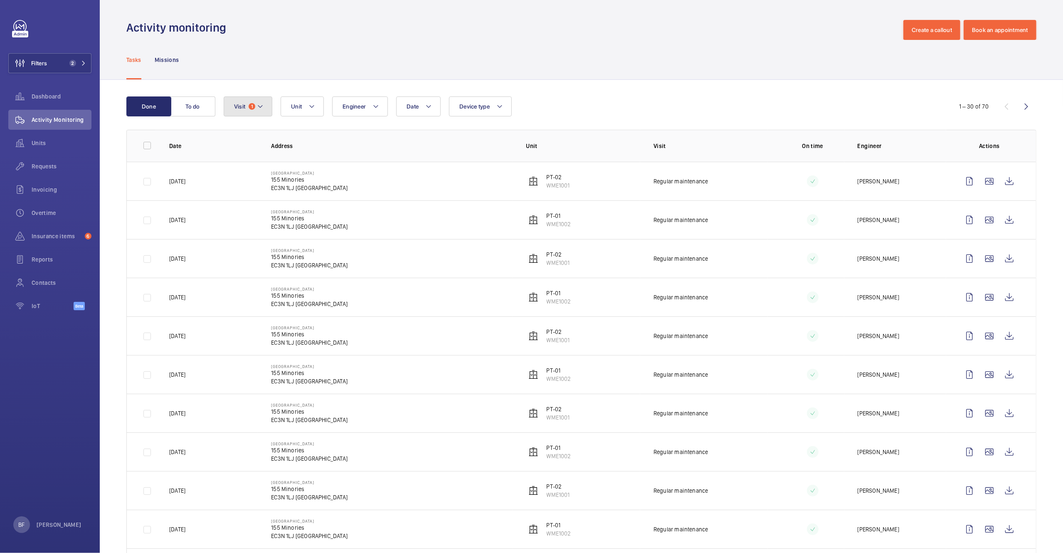
click at [243, 107] on span "Visit" at bounding box center [239, 106] width 11 height 7
click at [192, 101] on button "To do" at bounding box center [192, 106] width 45 height 20
click at [188, 107] on button "To do" at bounding box center [192, 106] width 45 height 20
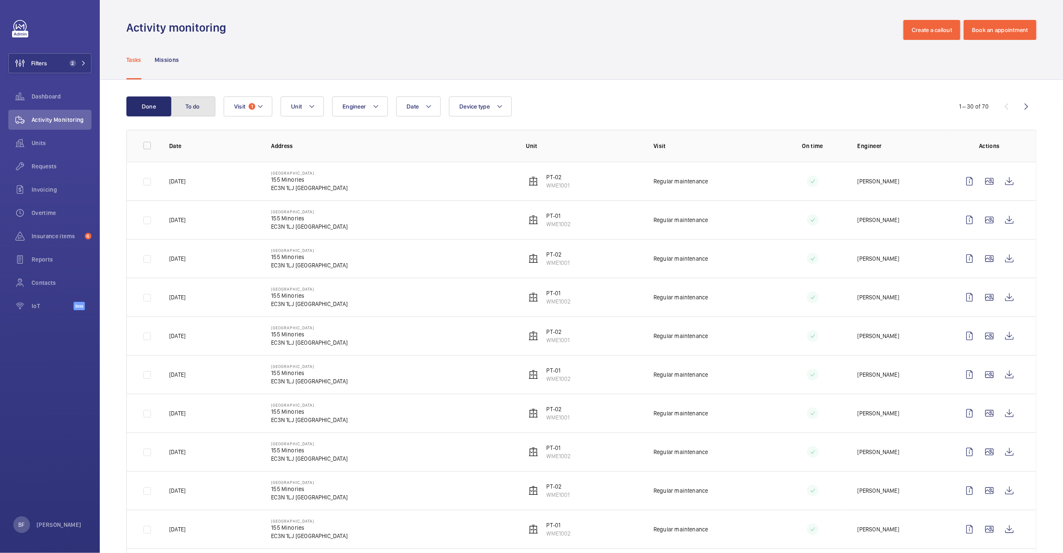
click at [175, 114] on button "To do" at bounding box center [192, 106] width 45 height 20
click at [203, 105] on button "To do" at bounding box center [192, 106] width 45 height 20
click at [81, 83] on div "Filters 2 Dashboard Activity Monitoring Units Requests Invoicing Overtime Insur…" at bounding box center [49, 169] width 83 height 299
click at [84, 74] on div "Filters 2 Dashboard Activity Monitoring Units Requests Invoicing Overtime Insur…" at bounding box center [49, 169] width 83 height 299
click at [85, 71] on button "Filters 2" at bounding box center [49, 63] width 83 height 20
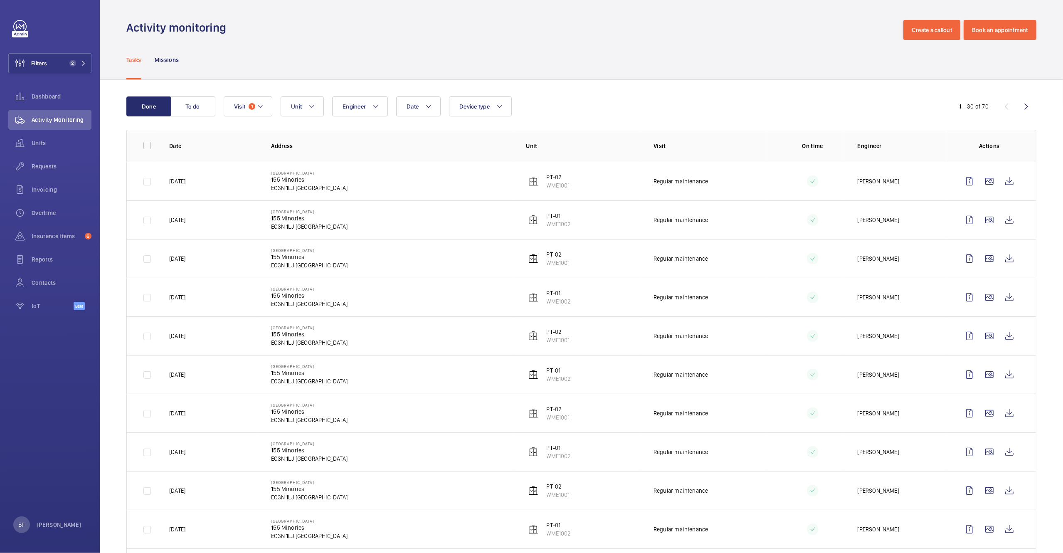
click at [85, 71] on button "Filters 2" at bounding box center [49, 63] width 83 height 20
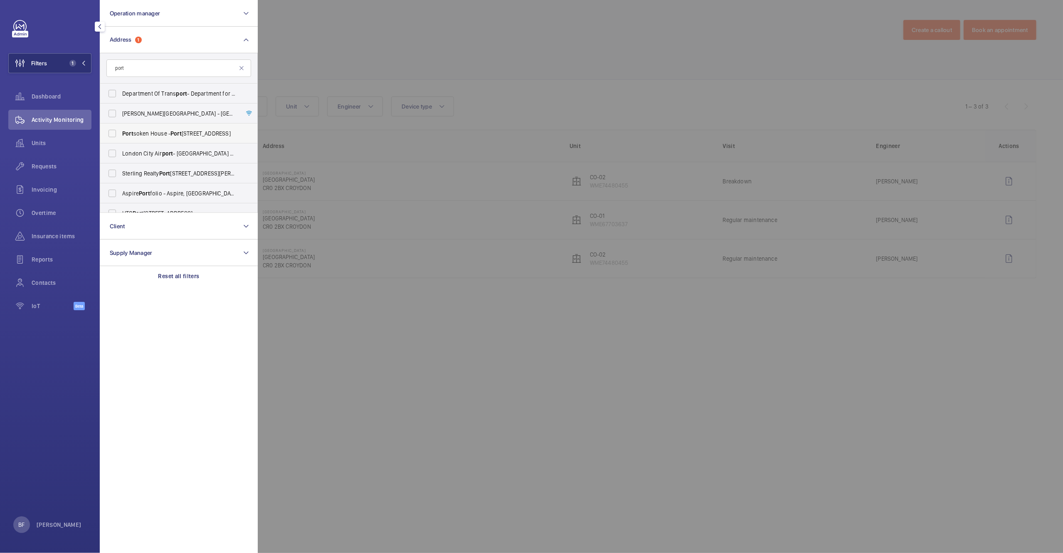
type input "port"
click at [156, 136] on span "[STREET_ADDRESS]" at bounding box center [179, 133] width 114 height 8
click at [121, 136] on input "[STREET_ADDRESS]" at bounding box center [112, 133] width 17 height 17
checkbox input "true"
click at [495, 186] on div at bounding box center [789, 276] width 1063 height 553
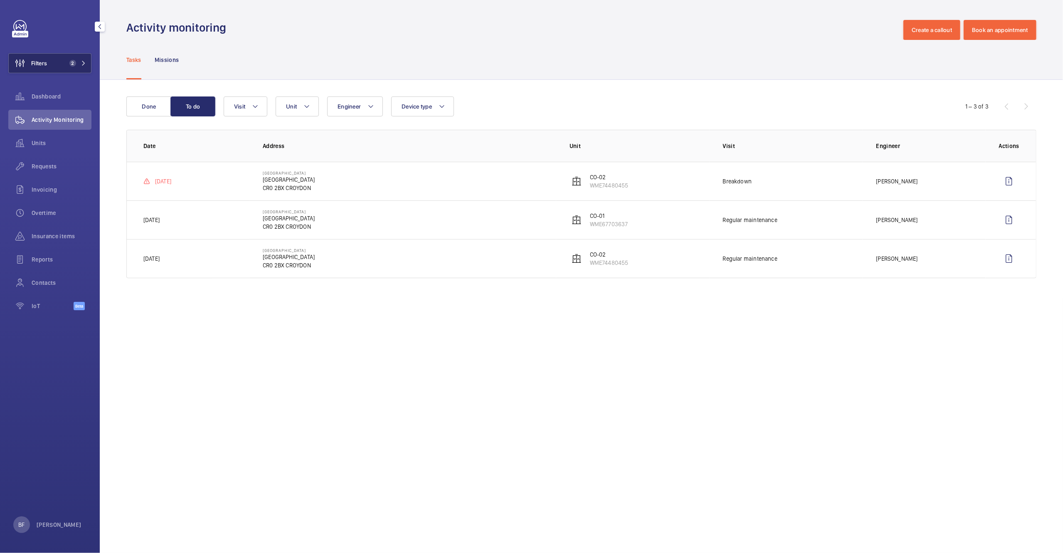
click at [62, 70] on button "Filters 2" at bounding box center [49, 63] width 83 height 20
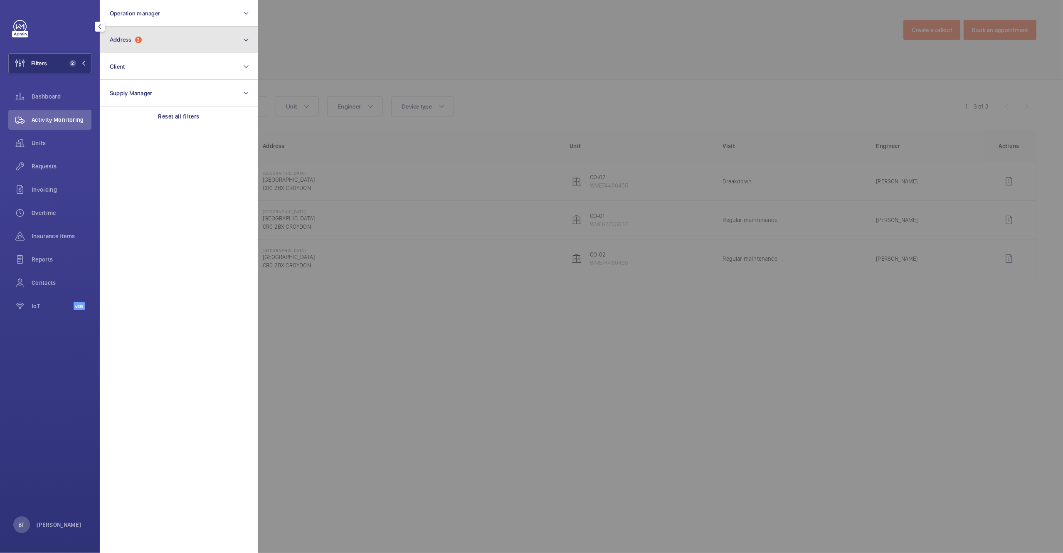
click at [202, 45] on button "Address 2" at bounding box center [179, 40] width 158 height 27
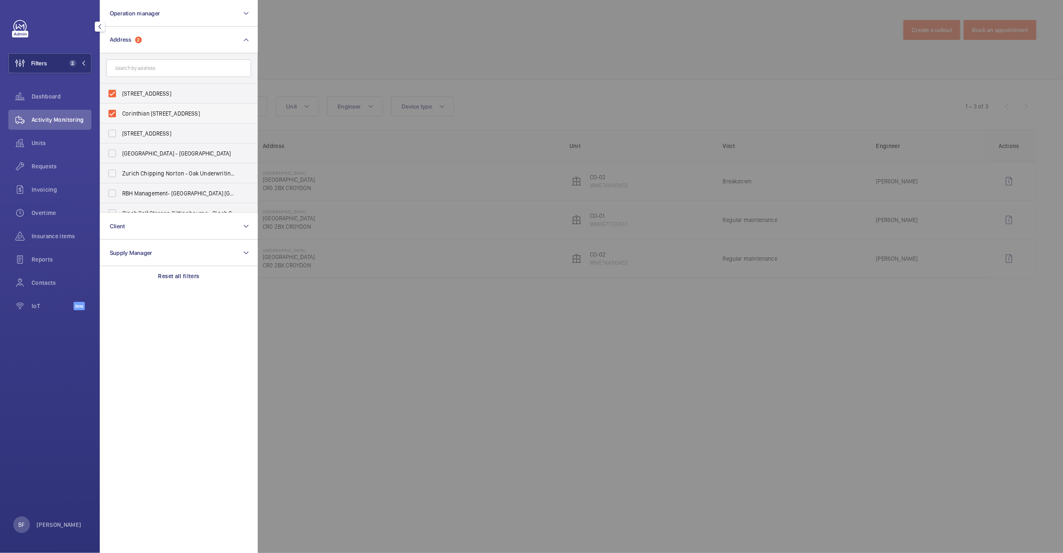
click at [147, 111] on span "Corinthian [STREET_ADDRESS]" at bounding box center [179, 113] width 114 height 8
click at [121, 111] on input "Corinthian [STREET_ADDRESS]" at bounding box center [112, 113] width 17 height 17
click at [403, 73] on div at bounding box center [789, 276] width 1063 height 553
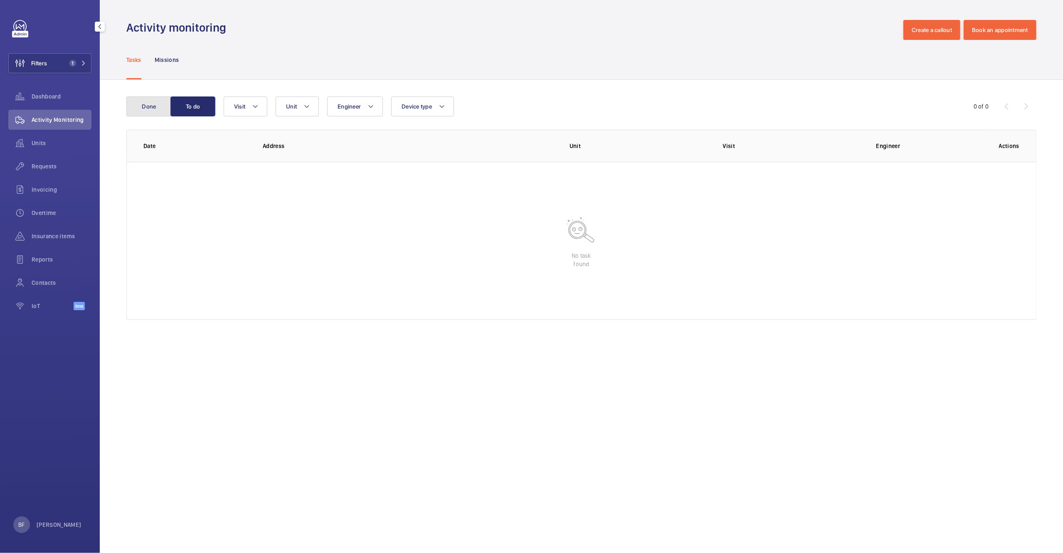
click at [157, 108] on button "Done" at bounding box center [148, 106] width 45 height 20
click at [59, 62] on button "Filters 1" at bounding box center [49, 63] width 83 height 20
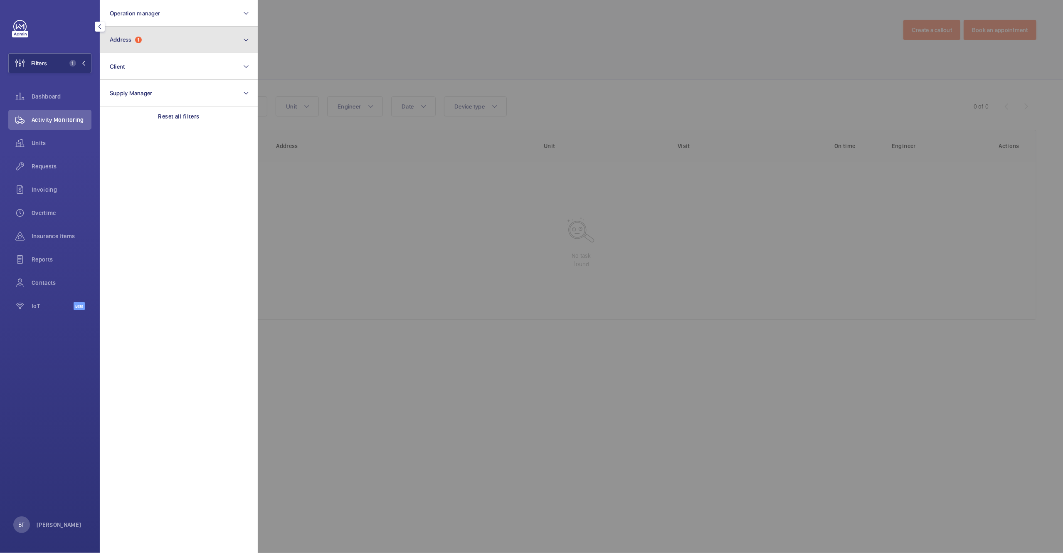
click at [163, 39] on button "Address 1" at bounding box center [179, 40] width 158 height 27
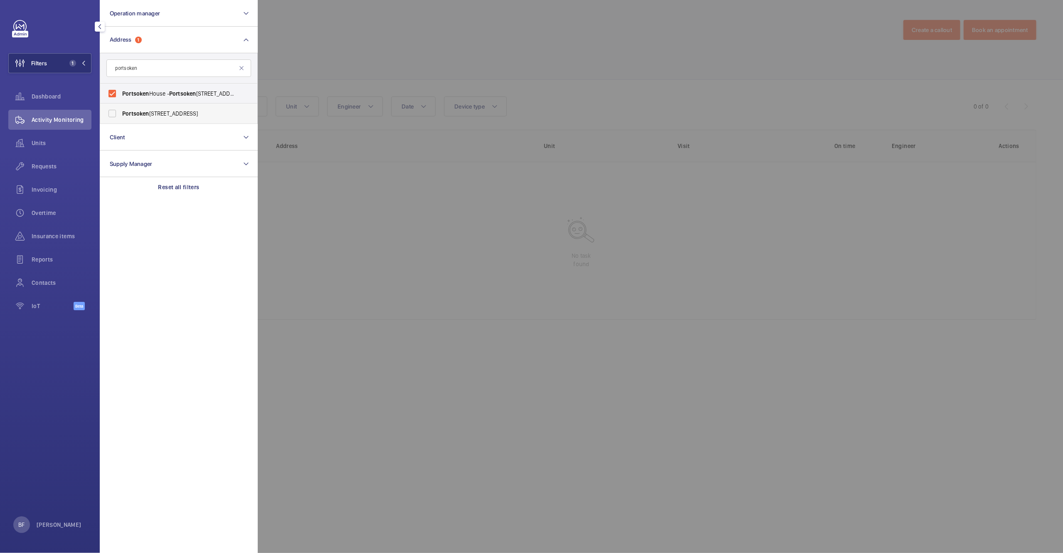
type input "portsoken"
click at [177, 122] on label "[STREET_ADDRESS]" at bounding box center [172, 114] width 145 height 20
click at [121, 122] on input "[STREET_ADDRESS]" at bounding box center [112, 113] width 17 height 17
checkbox input "true"
click at [401, 71] on div at bounding box center [789, 276] width 1063 height 553
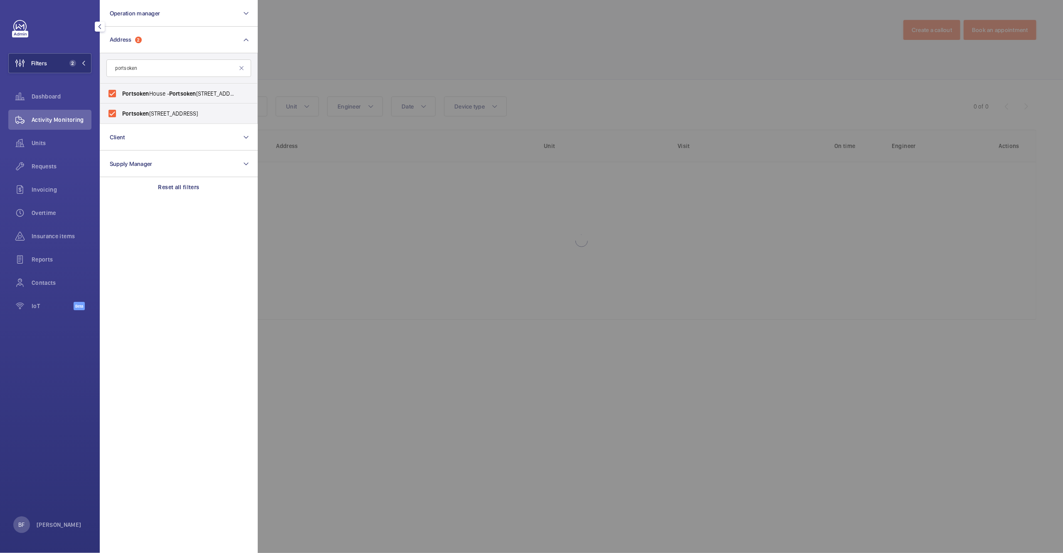
click at [195, 108] on button "To do" at bounding box center [192, 106] width 45 height 20
